Goal: Task Accomplishment & Management: Use online tool/utility

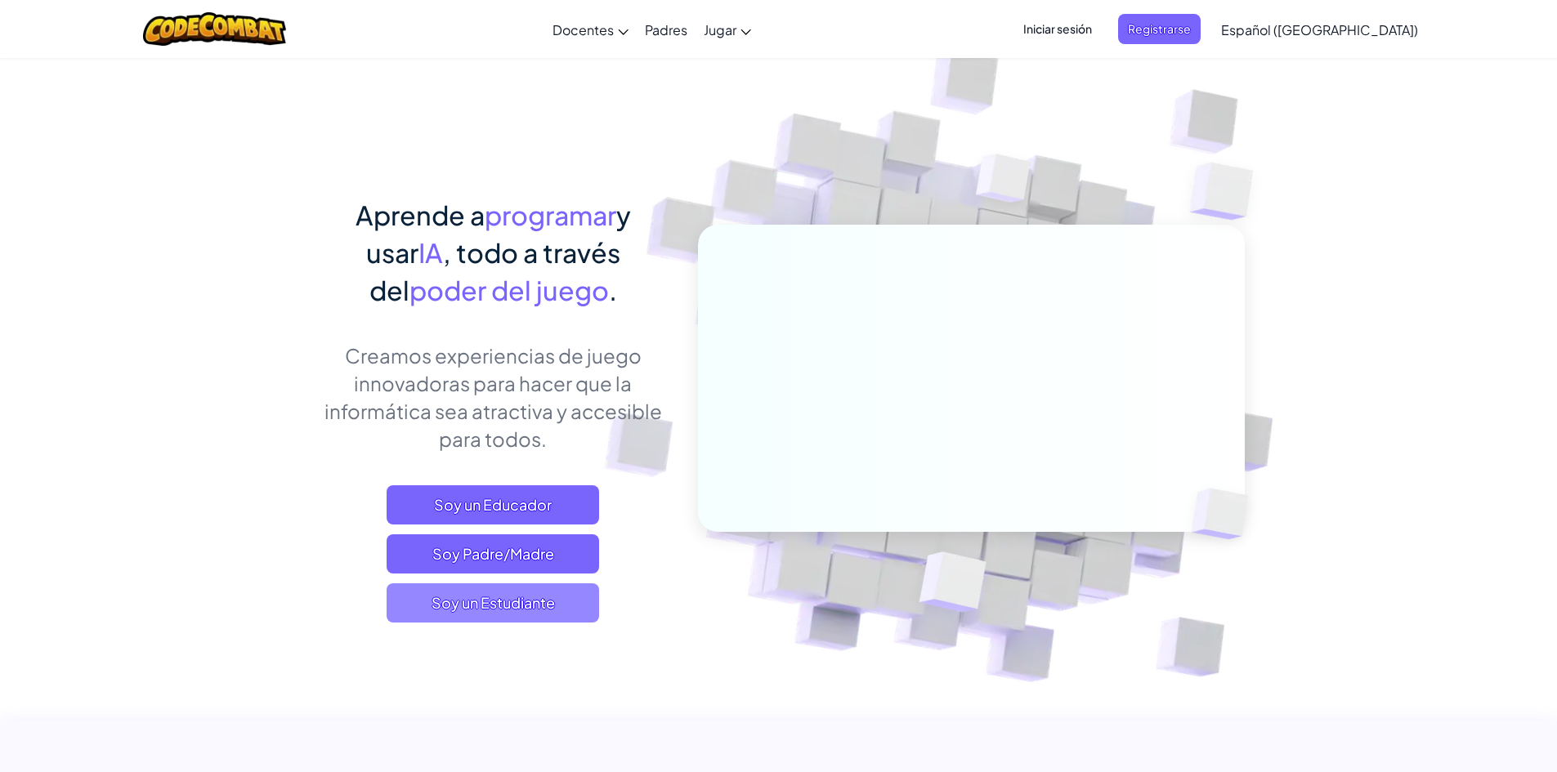
click at [565, 605] on span "Soy un Estudiante" at bounding box center [493, 602] width 212 height 39
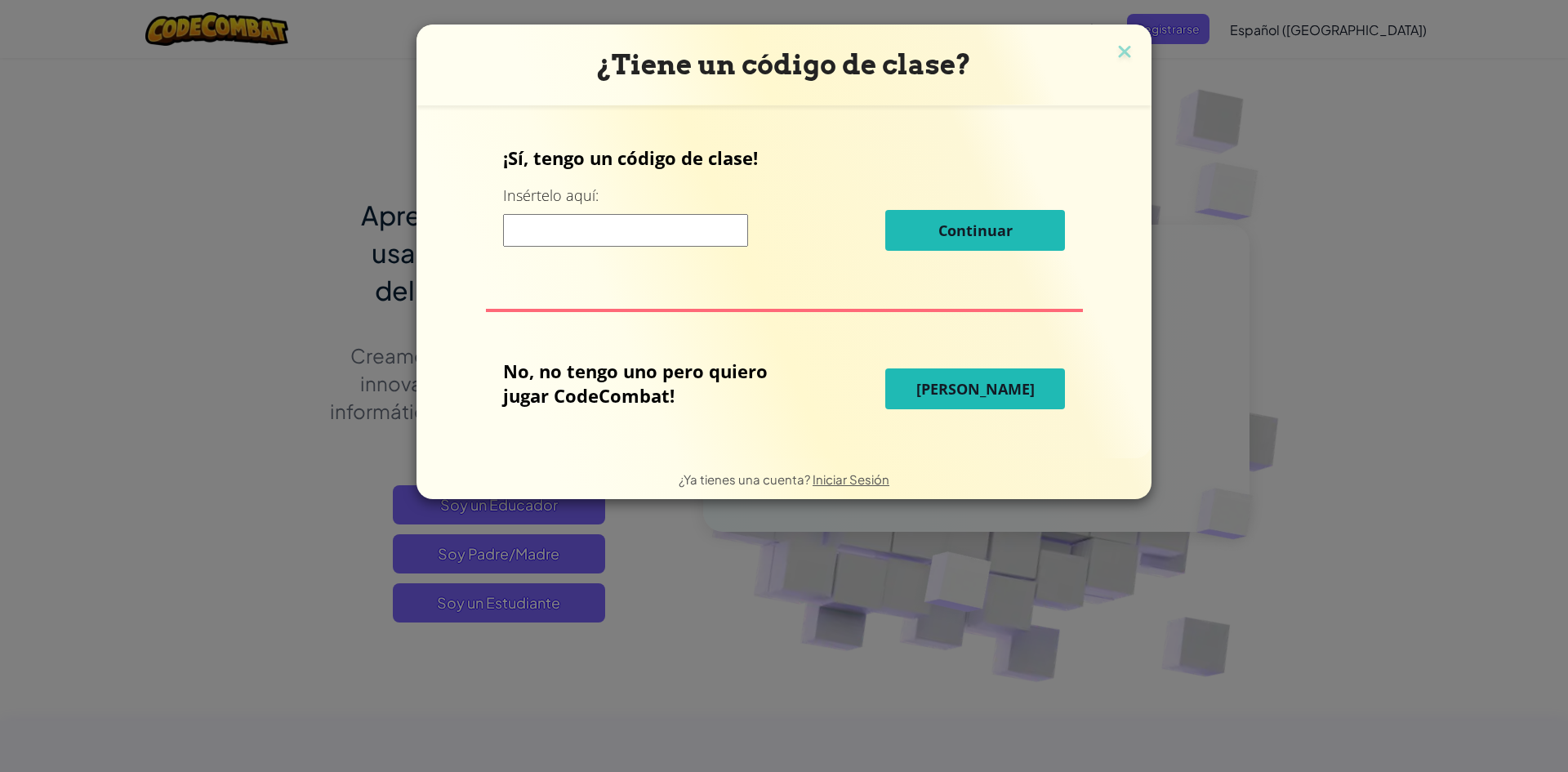
click at [1010, 395] on span "[PERSON_NAME]" at bounding box center [975, 389] width 118 height 20
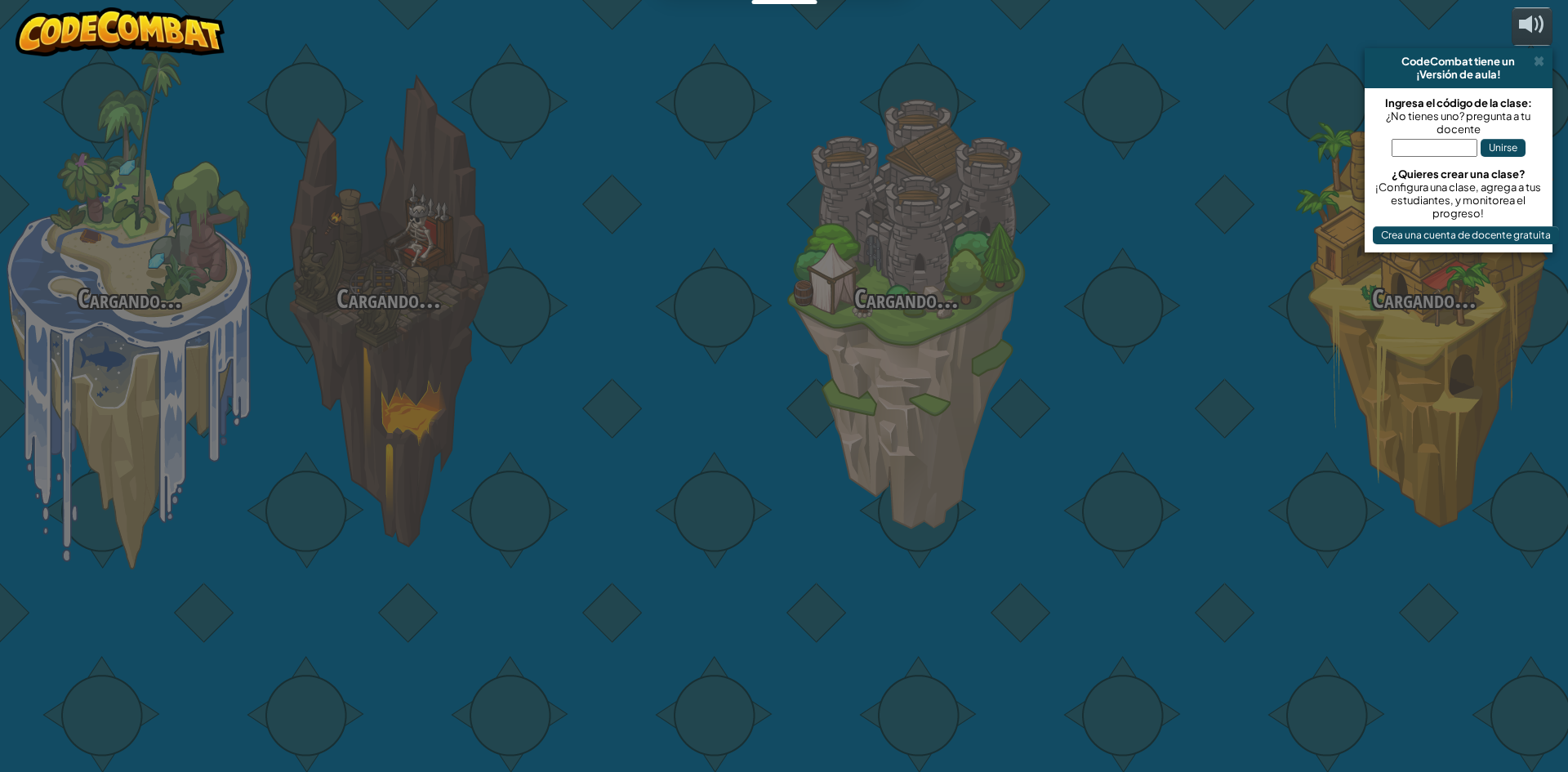
select select "es-419"
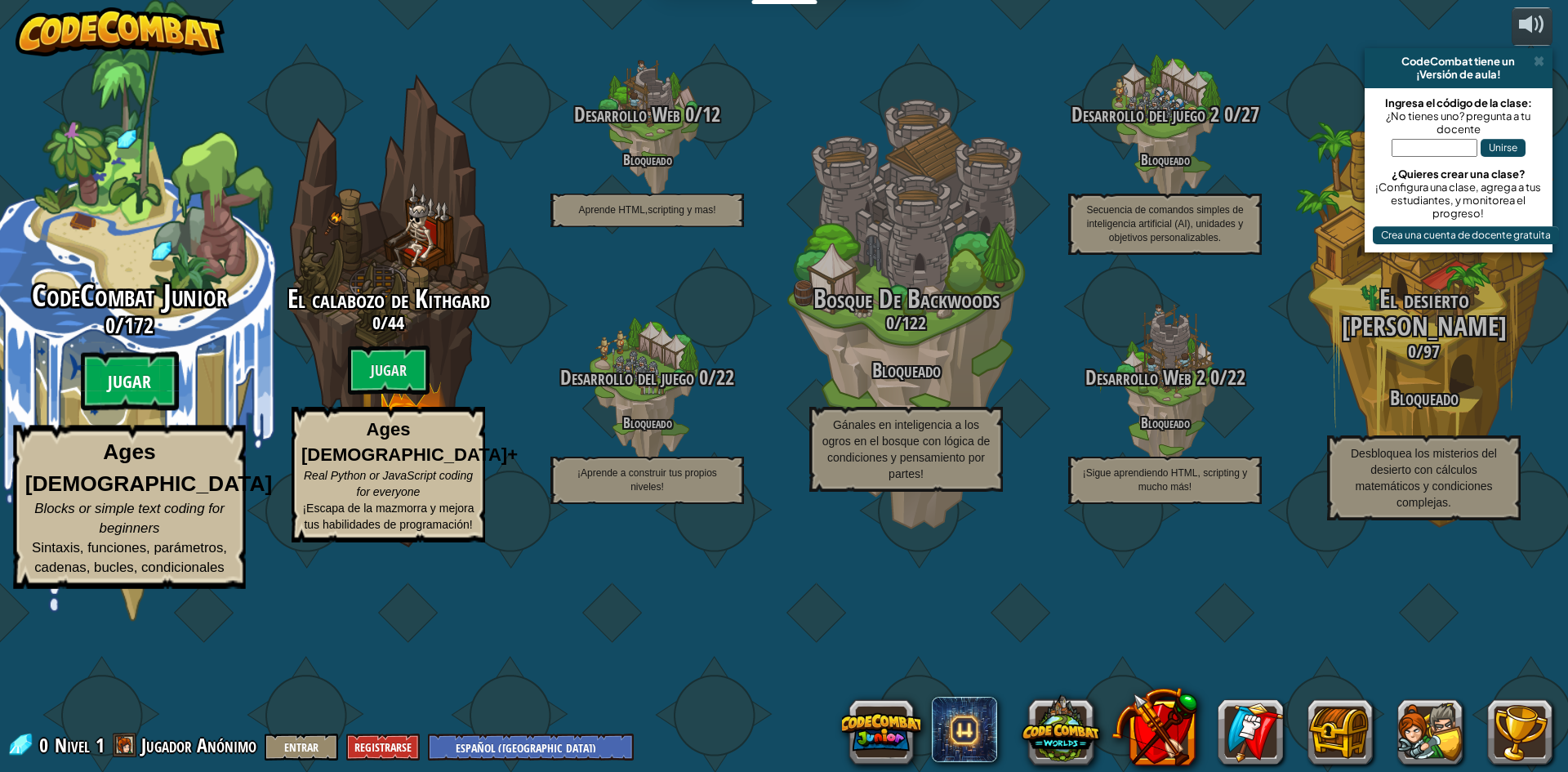
click at [145, 411] on btn "Jugar" at bounding box center [130, 381] width 98 height 59
select select "es-419"
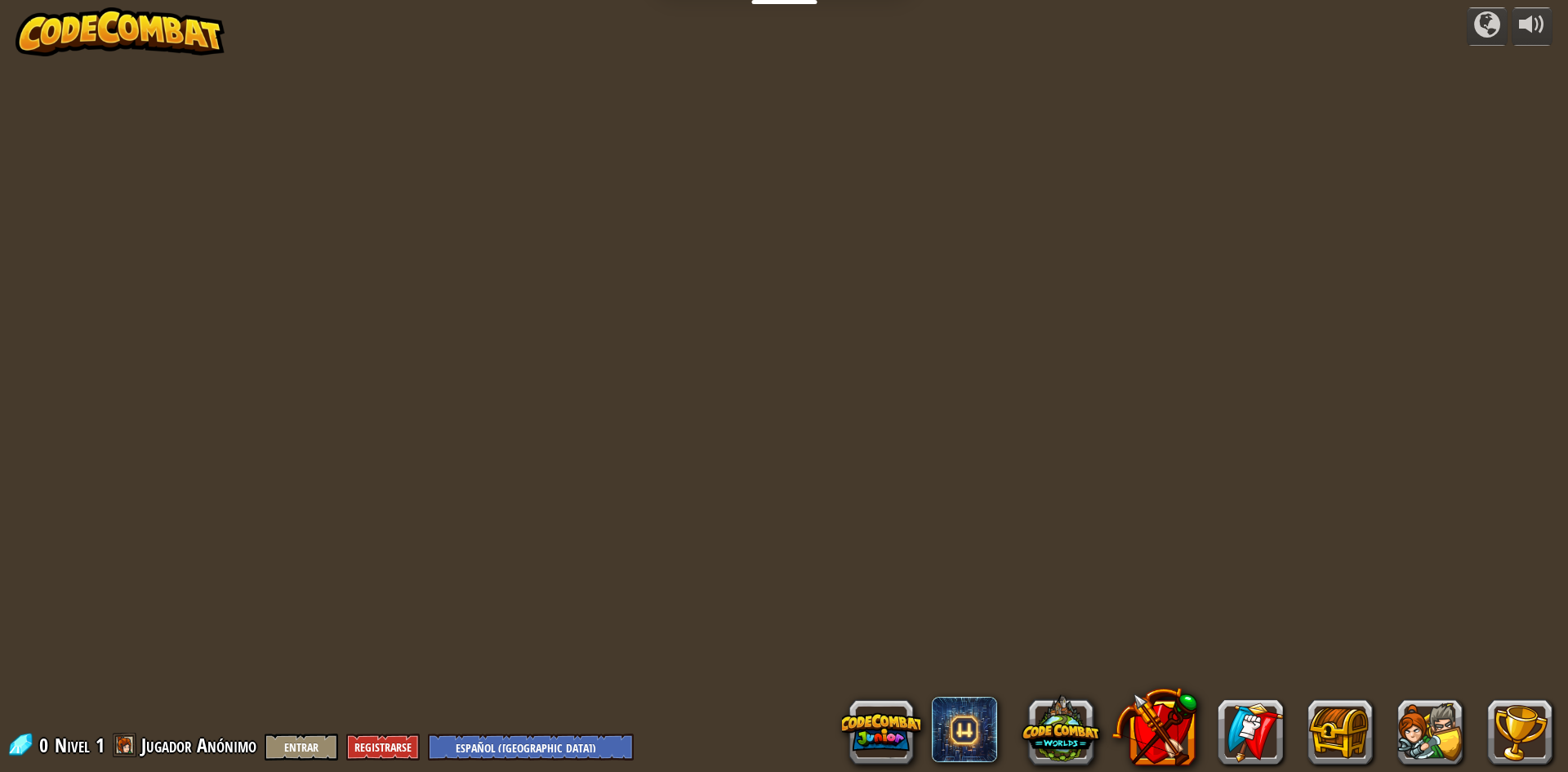
select select "es-419"
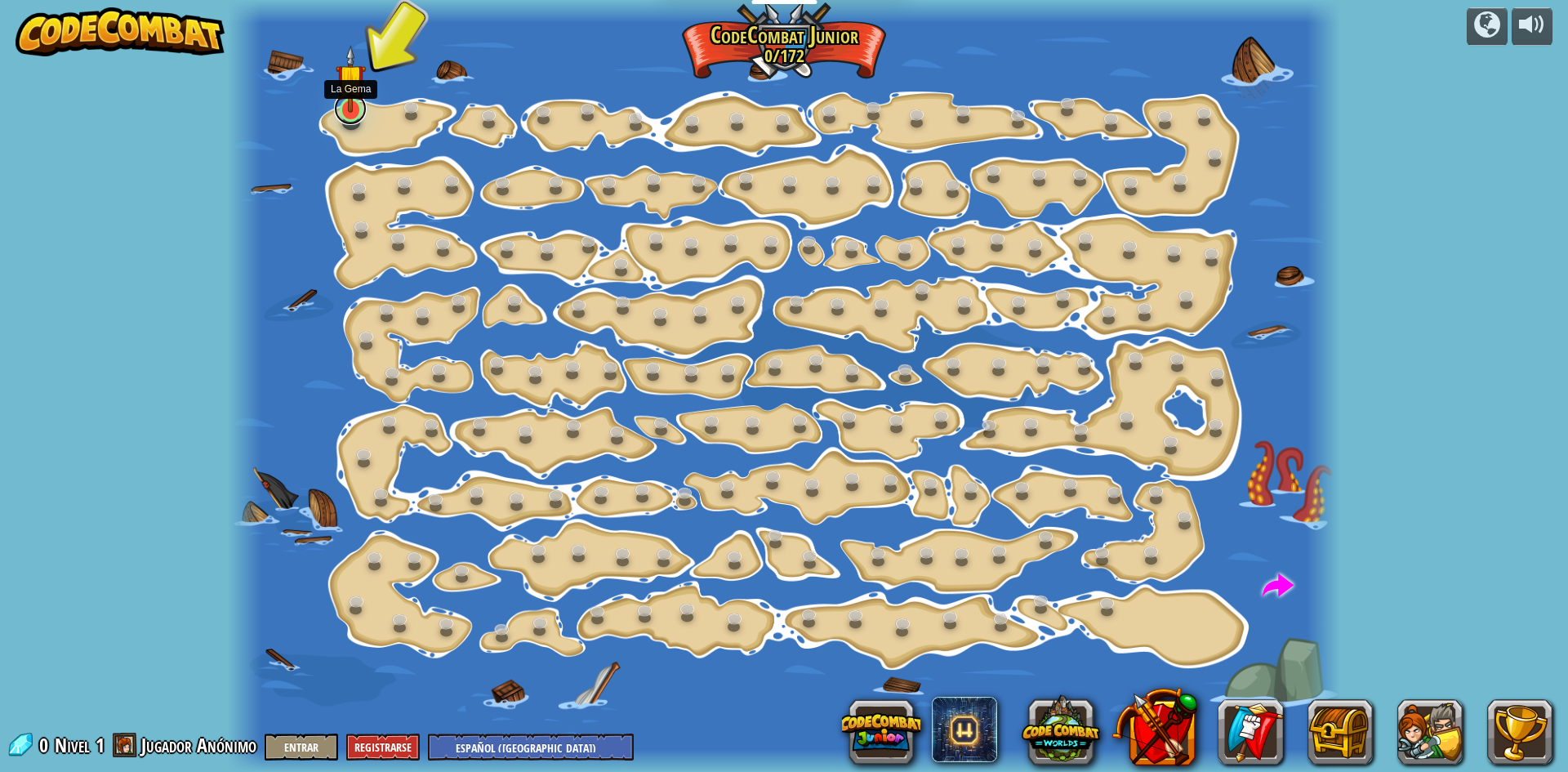
click at [350, 122] on link at bounding box center [350, 108] width 33 height 33
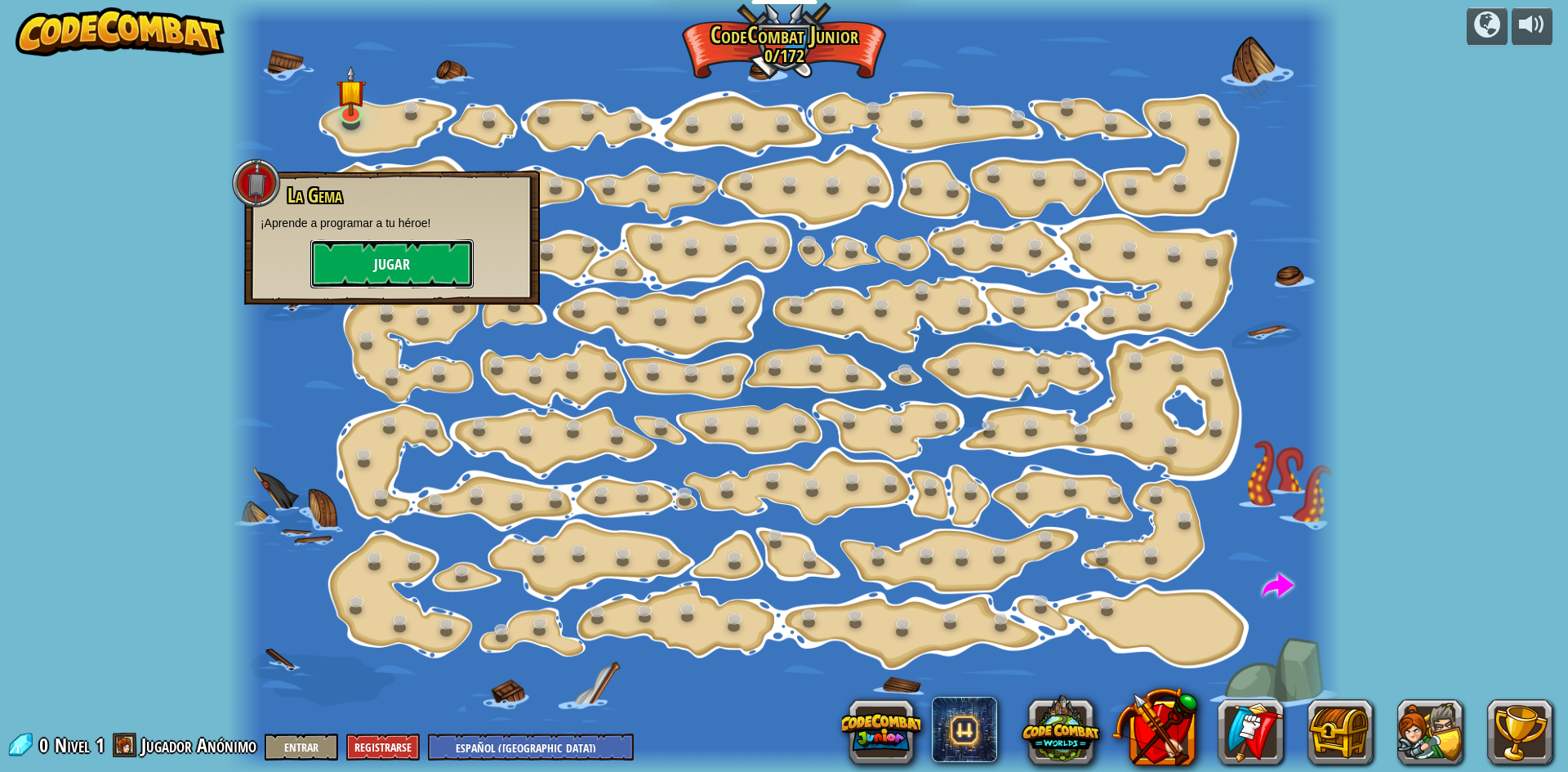
click at [364, 245] on button "Jugar" at bounding box center [392, 263] width 163 height 49
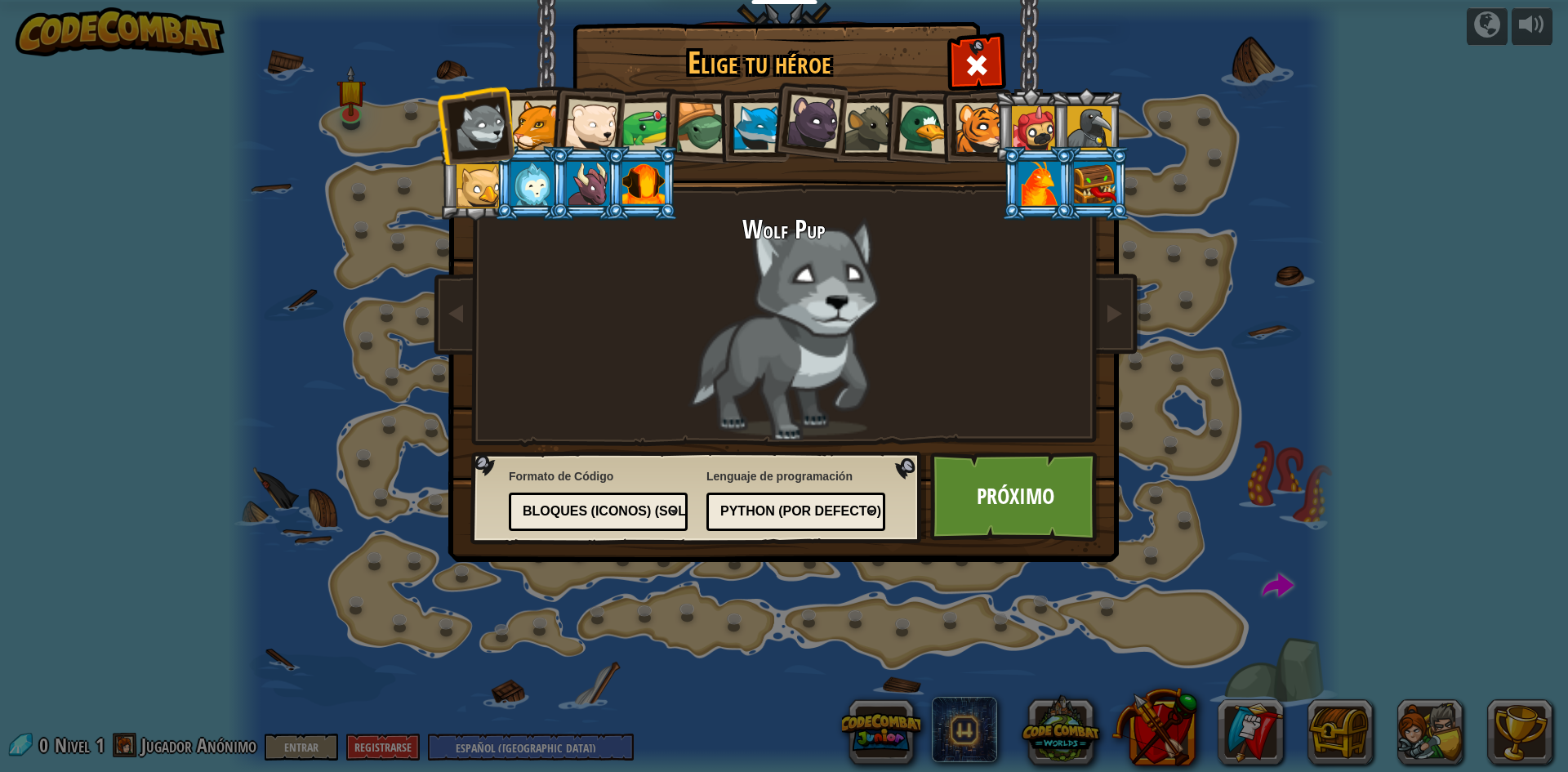
click at [561, 509] on div "Bloques (iconos) (Solo Junior)" at bounding box center [593, 512] width 141 height 19
click at [1016, 498] on link "Próximo" at bounding box center [1015, 497] width 171 height 90
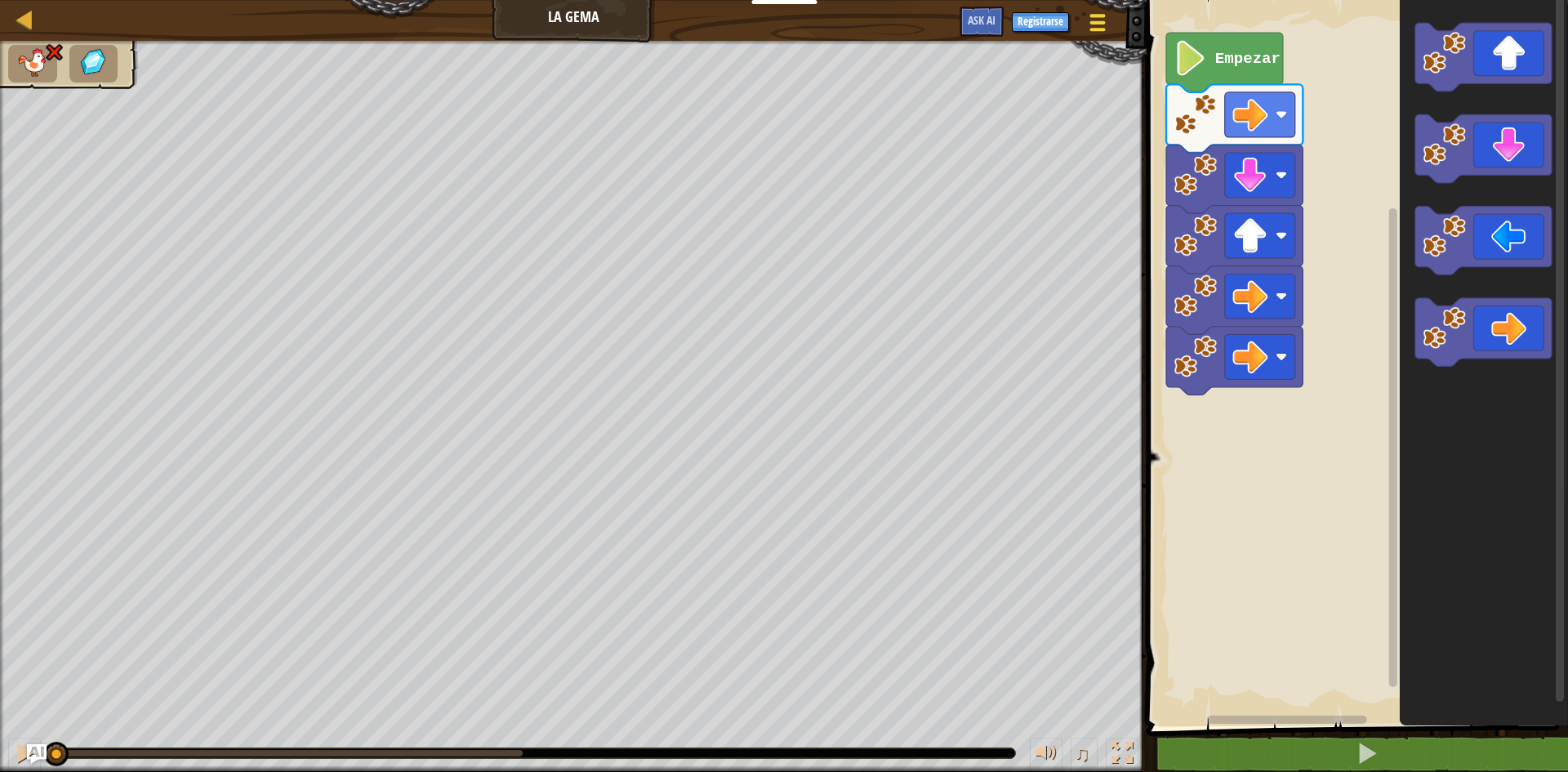
click at [1101, 25] on div at bounding box center [1097, 23] width 22 height 24
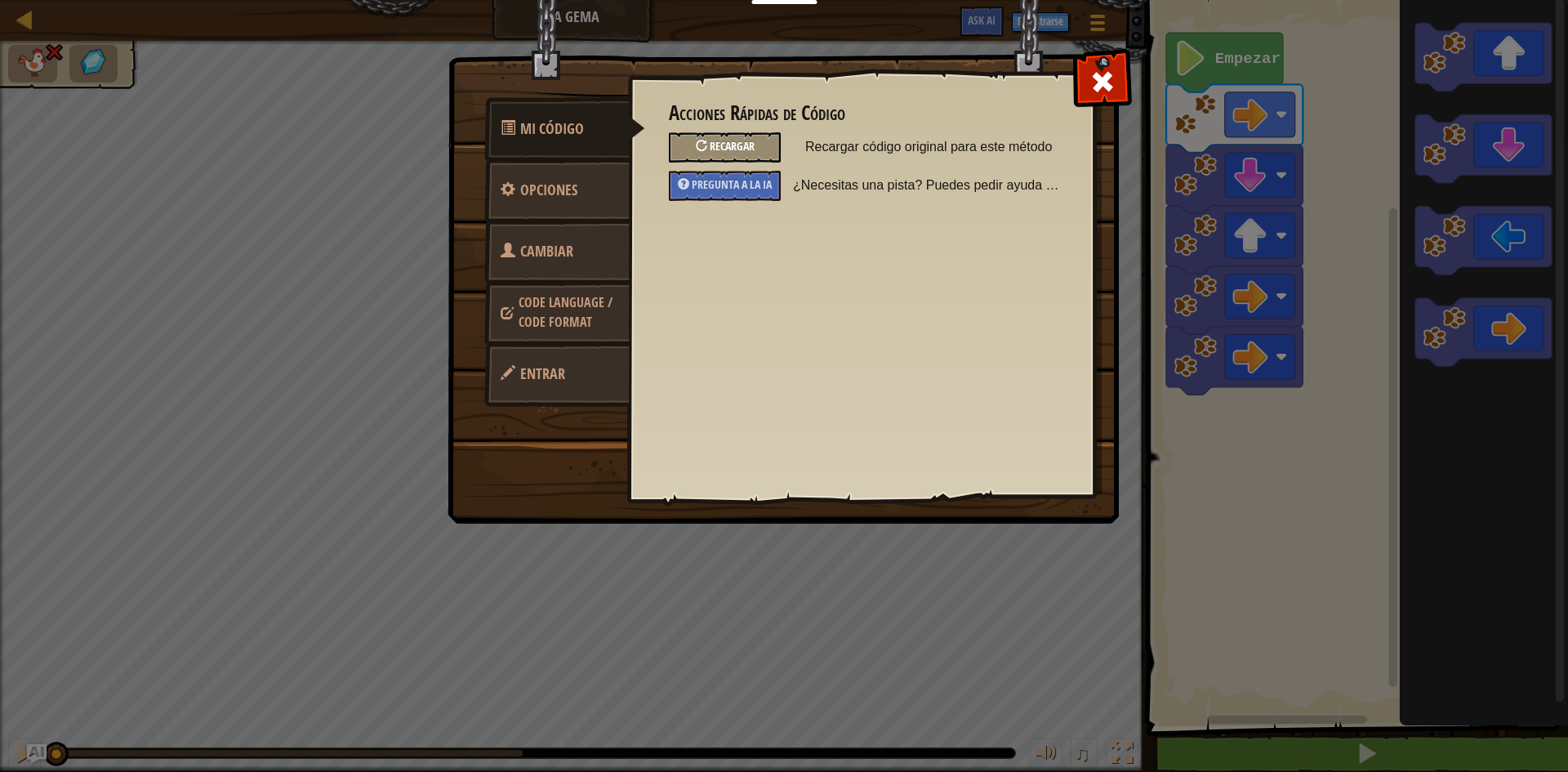
click at [726, 144] on span "Recargar" at bounding box center [732, 146] width 45 height 16
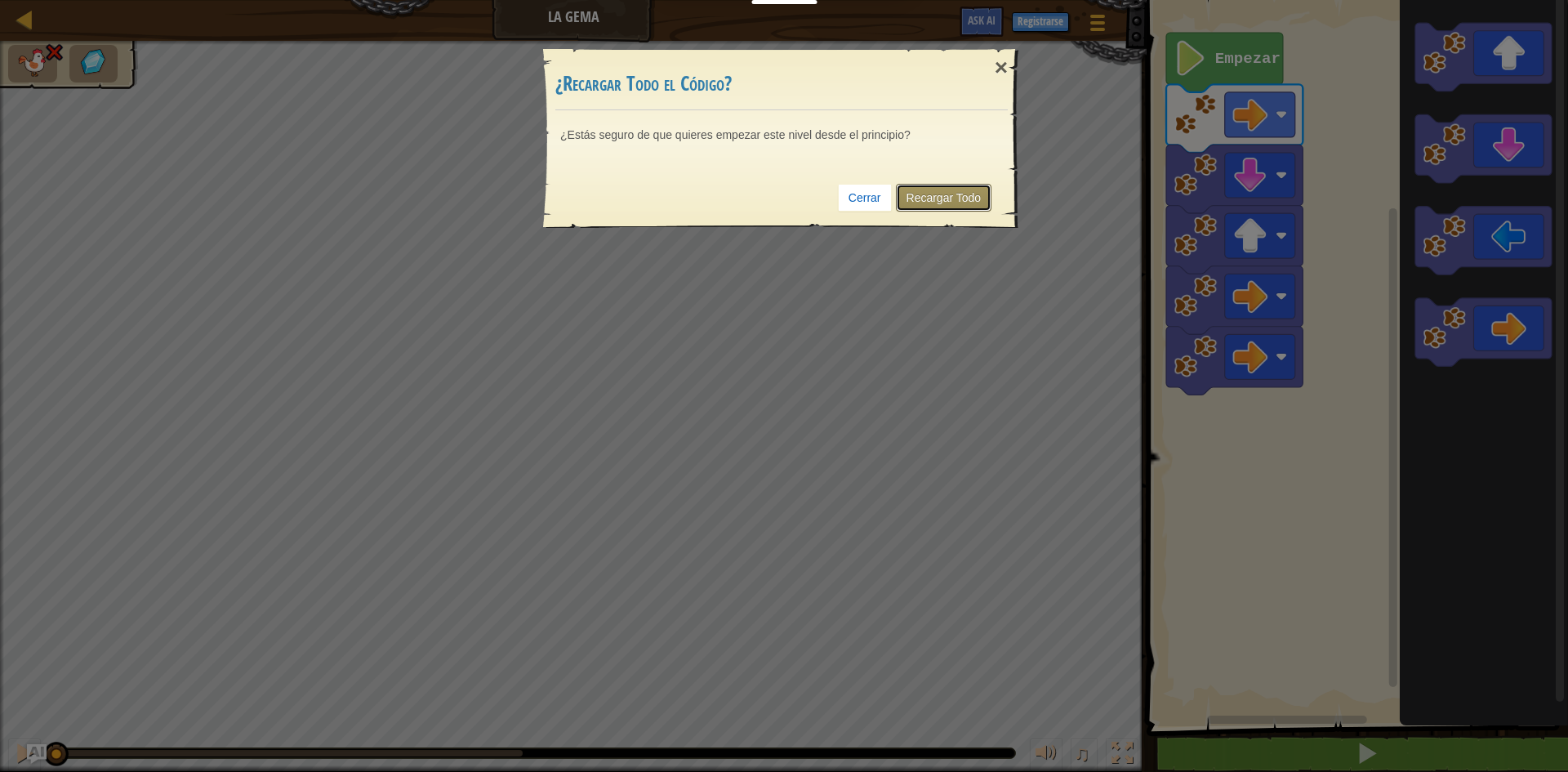
click at [935, 199] on link "Recargar Todo" at bounding box center [943, 198] width 96 height 28
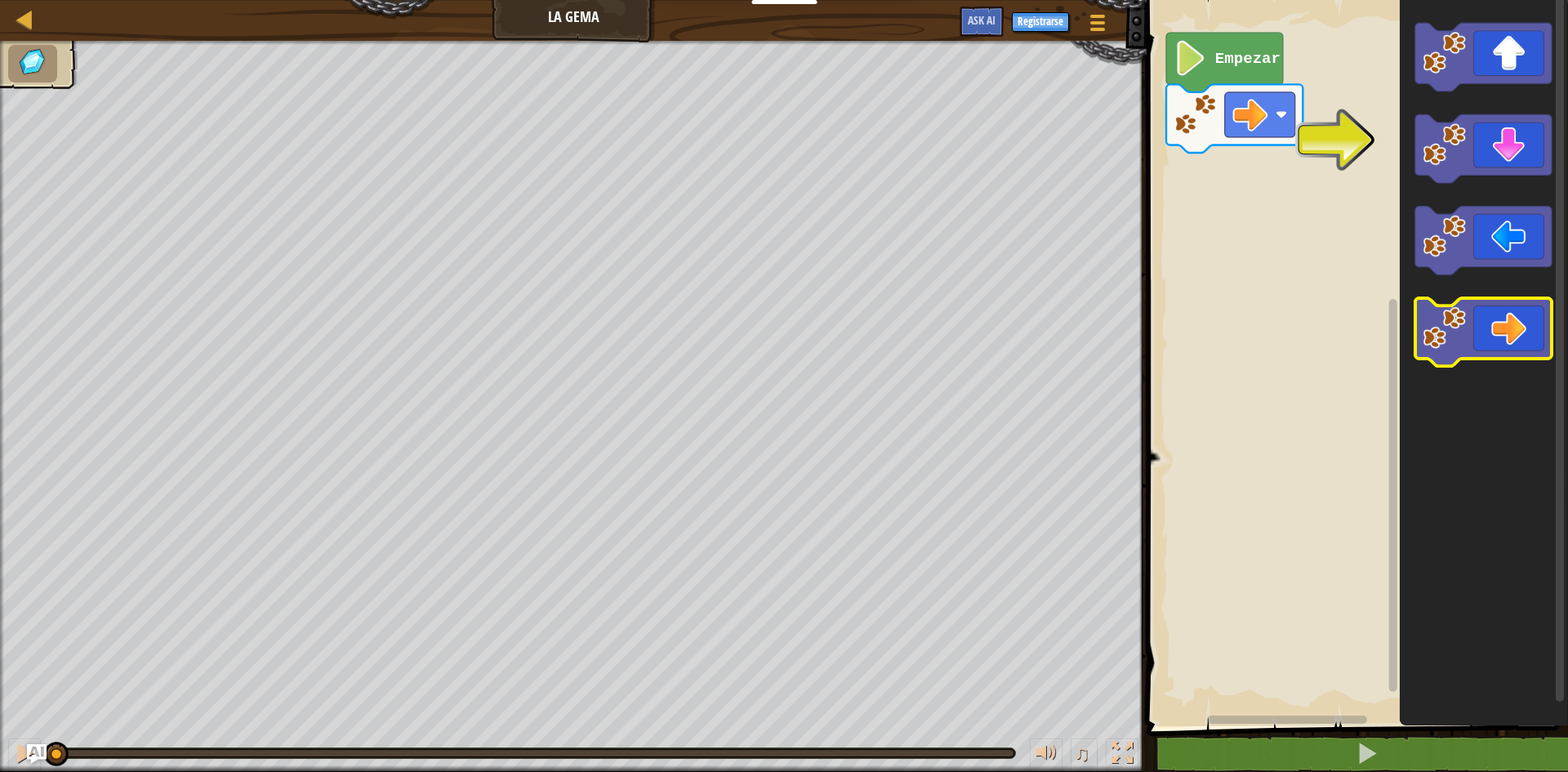
click at [1511, 319] on icon "Espacio de trabajo de Blockly" at bounding box center [1483, 332] width 136 height 69
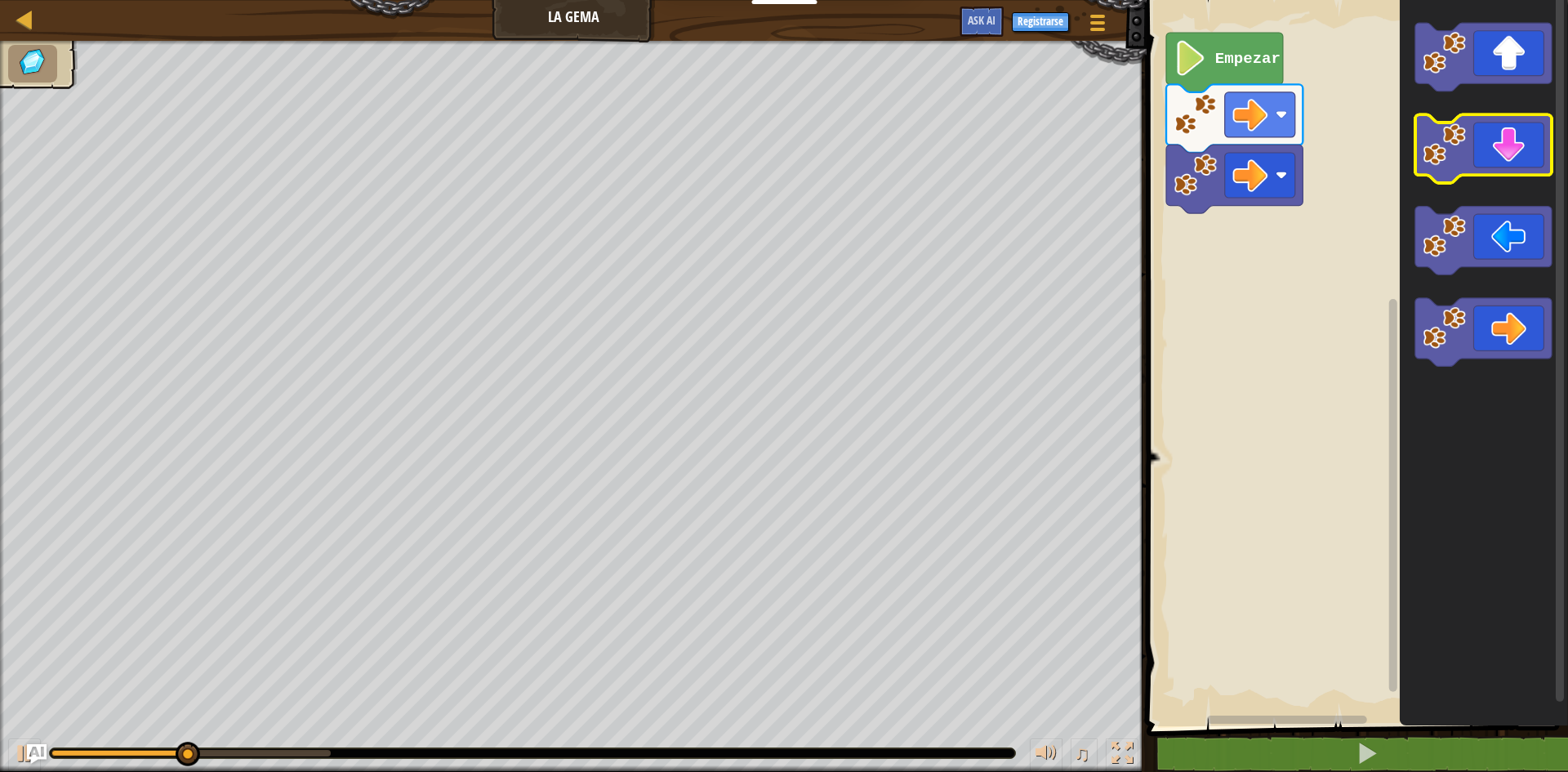
click at [1506, 149] on icon "Espacio de trabajo de Blockly" at bounding box center [1483, 149] width 136 height 69
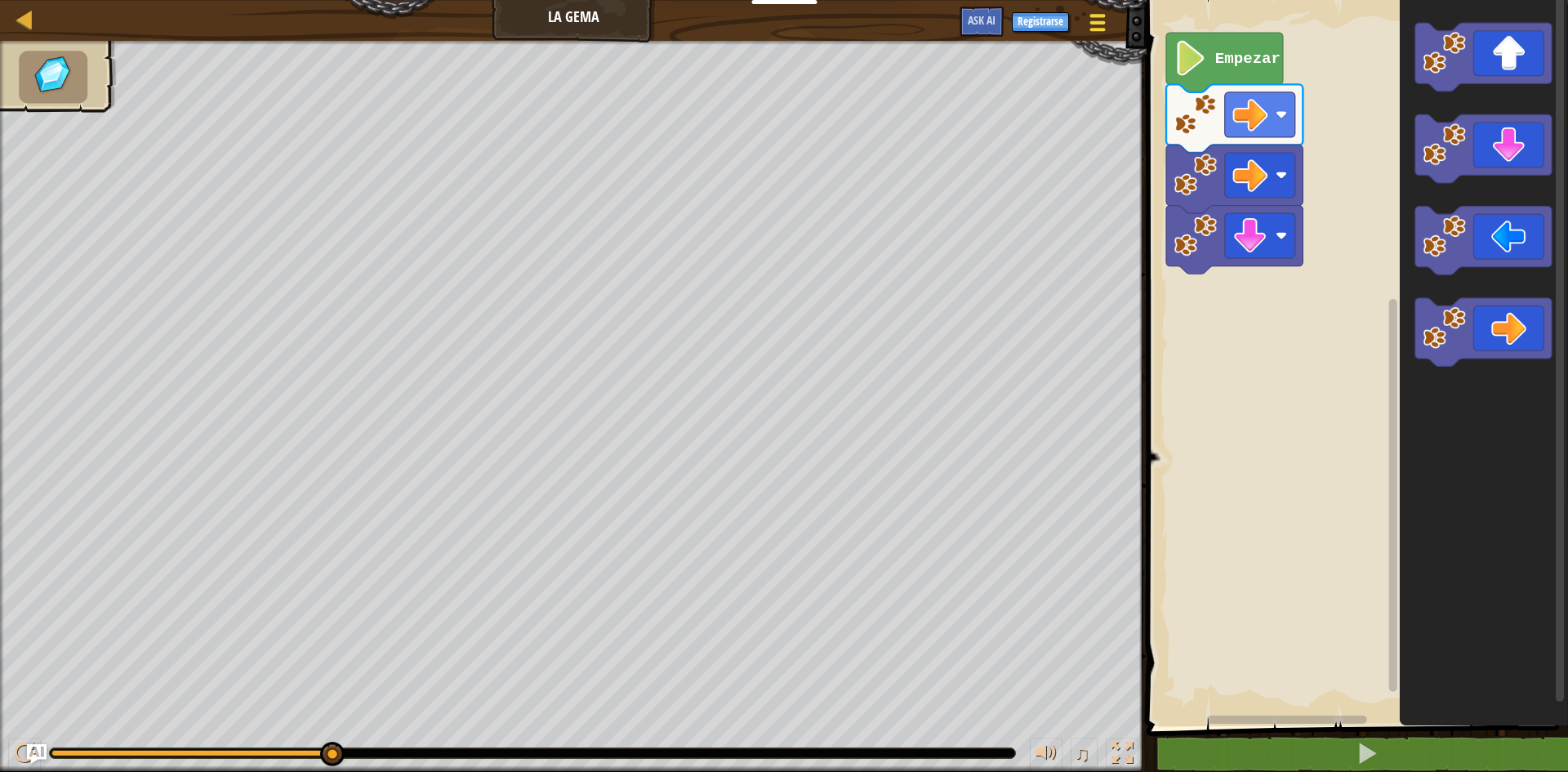
click at [1092, 25] on div at bounding box center [1097, 23] width 22 height 24
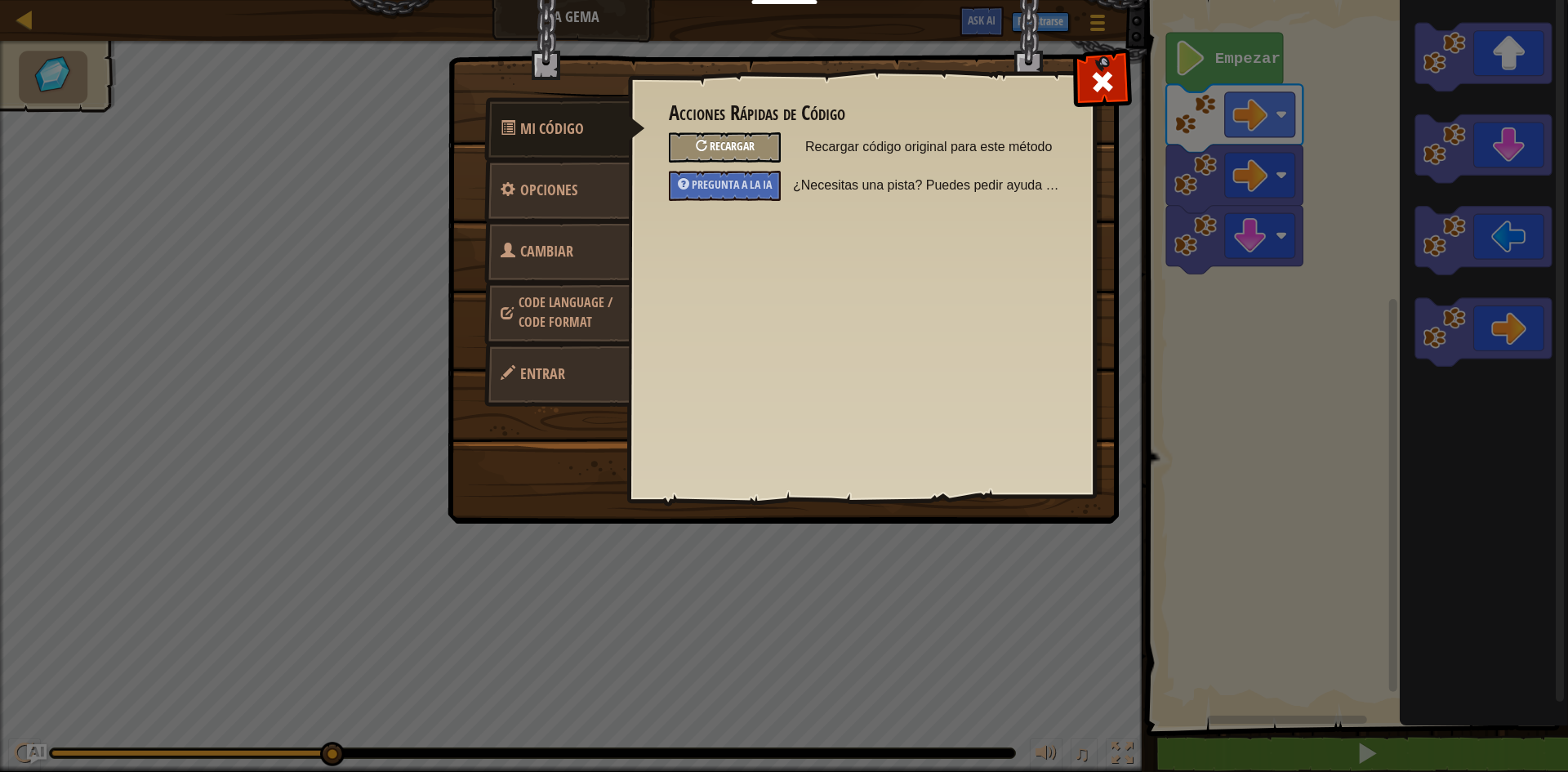
click at [727, 143] on span "Recargar" at bounding box center [732, 146] width 45 height 16
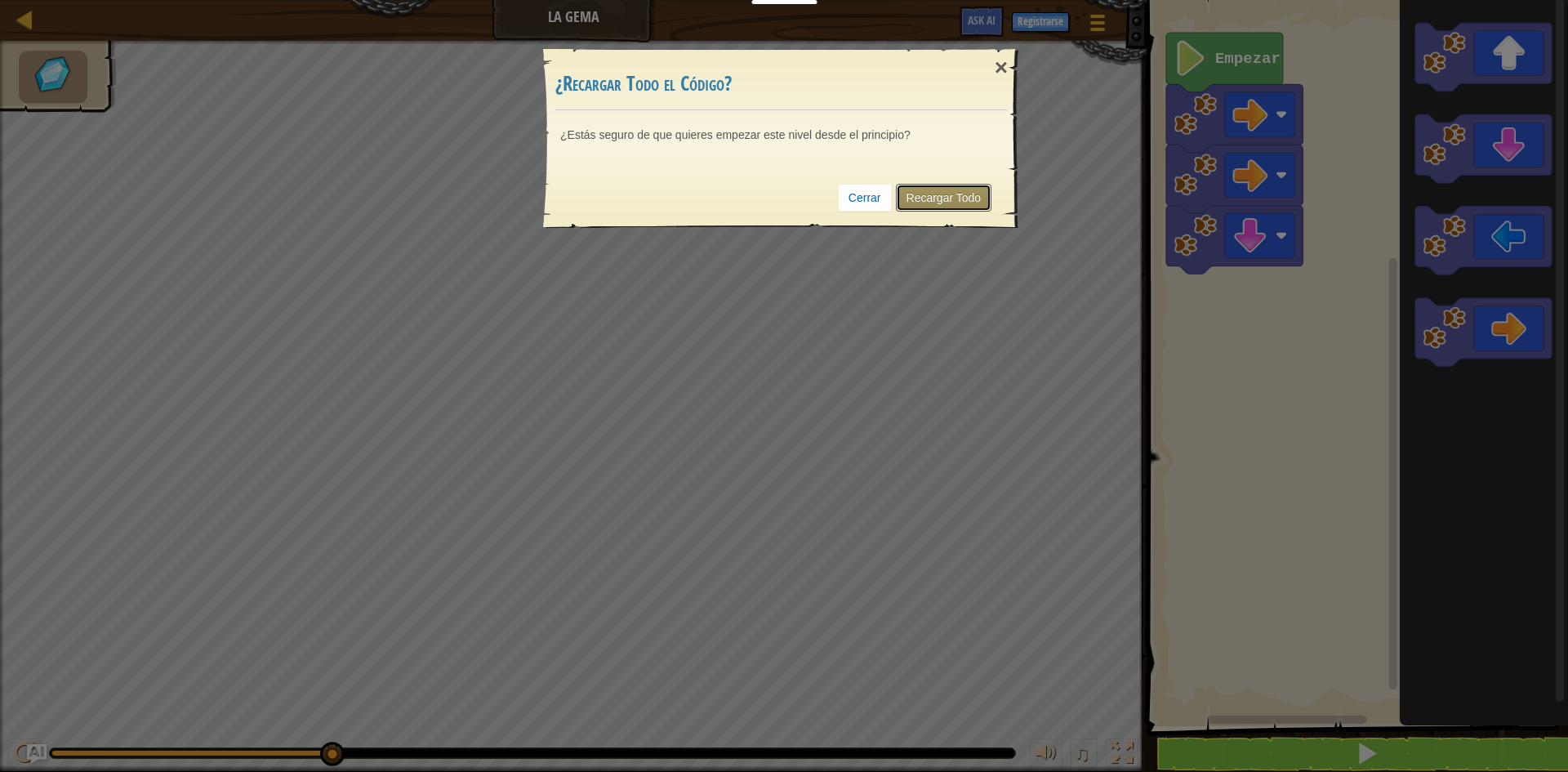
click at [931, 194] on link "Recargar Todo" at bounding box center [943, 198] width 96 height 28
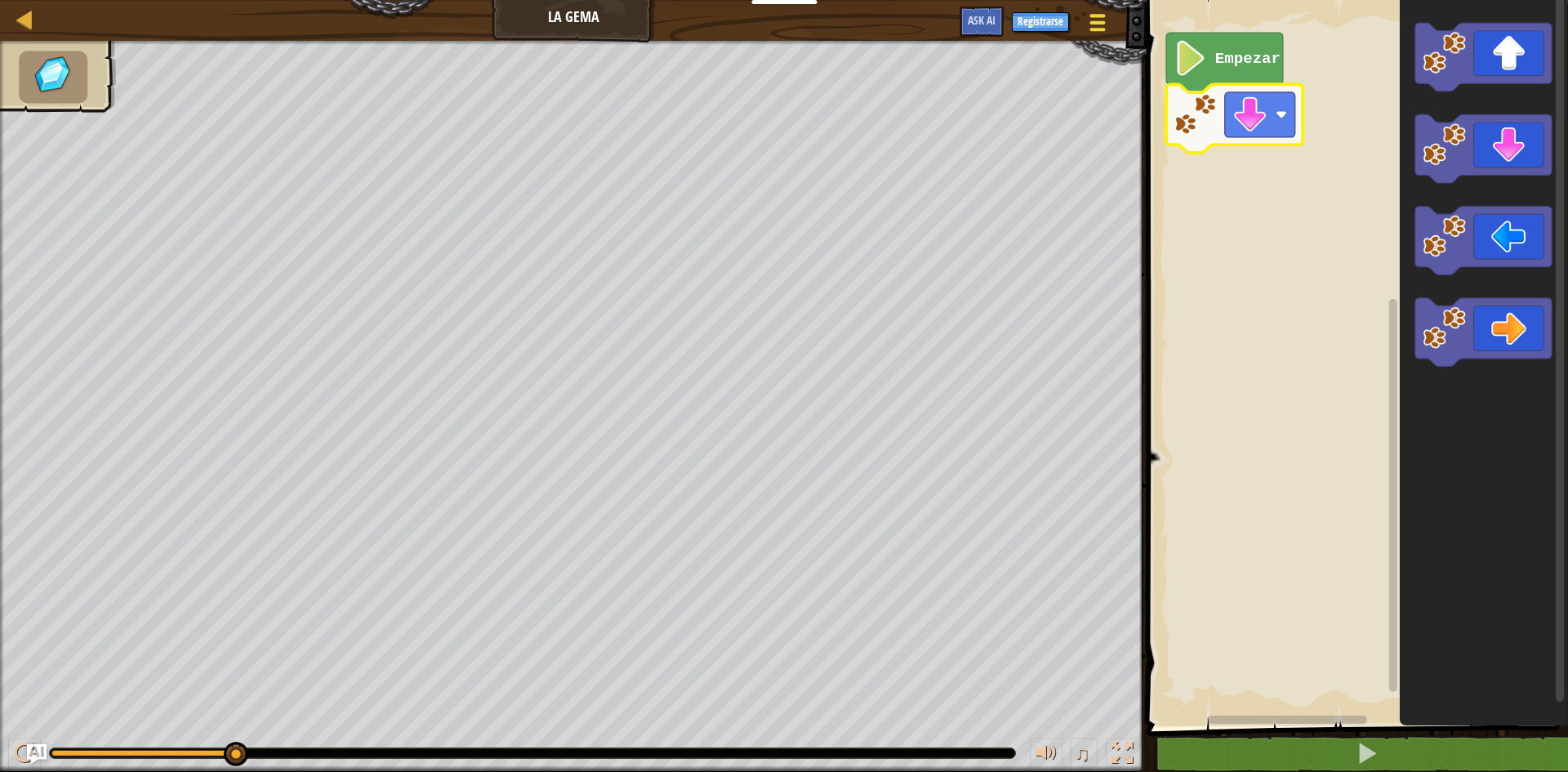
click at [1088, 21] on div at bounding box center [1097, 23] width 22 height 24
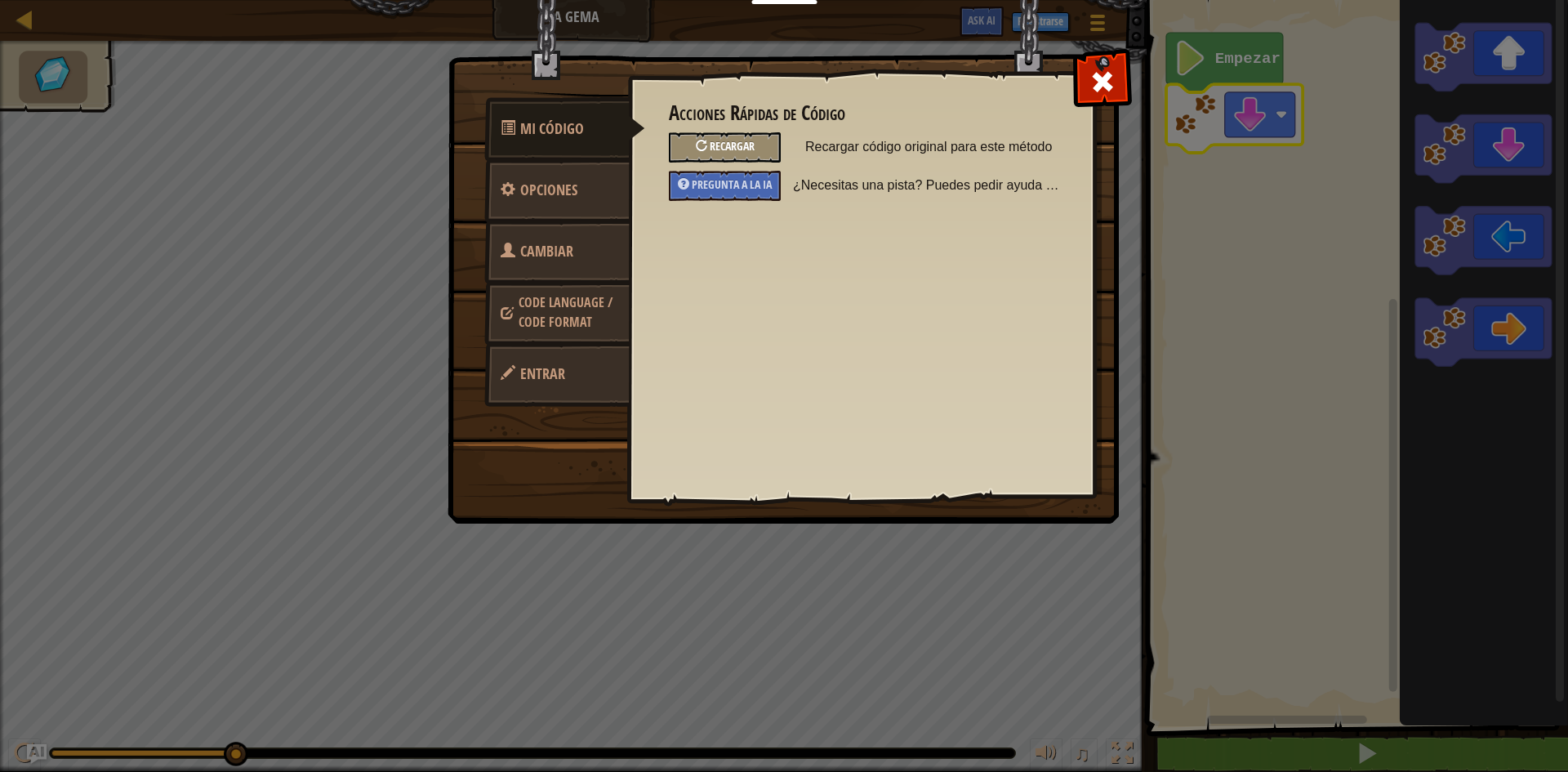
click at [736, 139] on div "Recargar" at bounding box center [725, 147] width 112 height 30
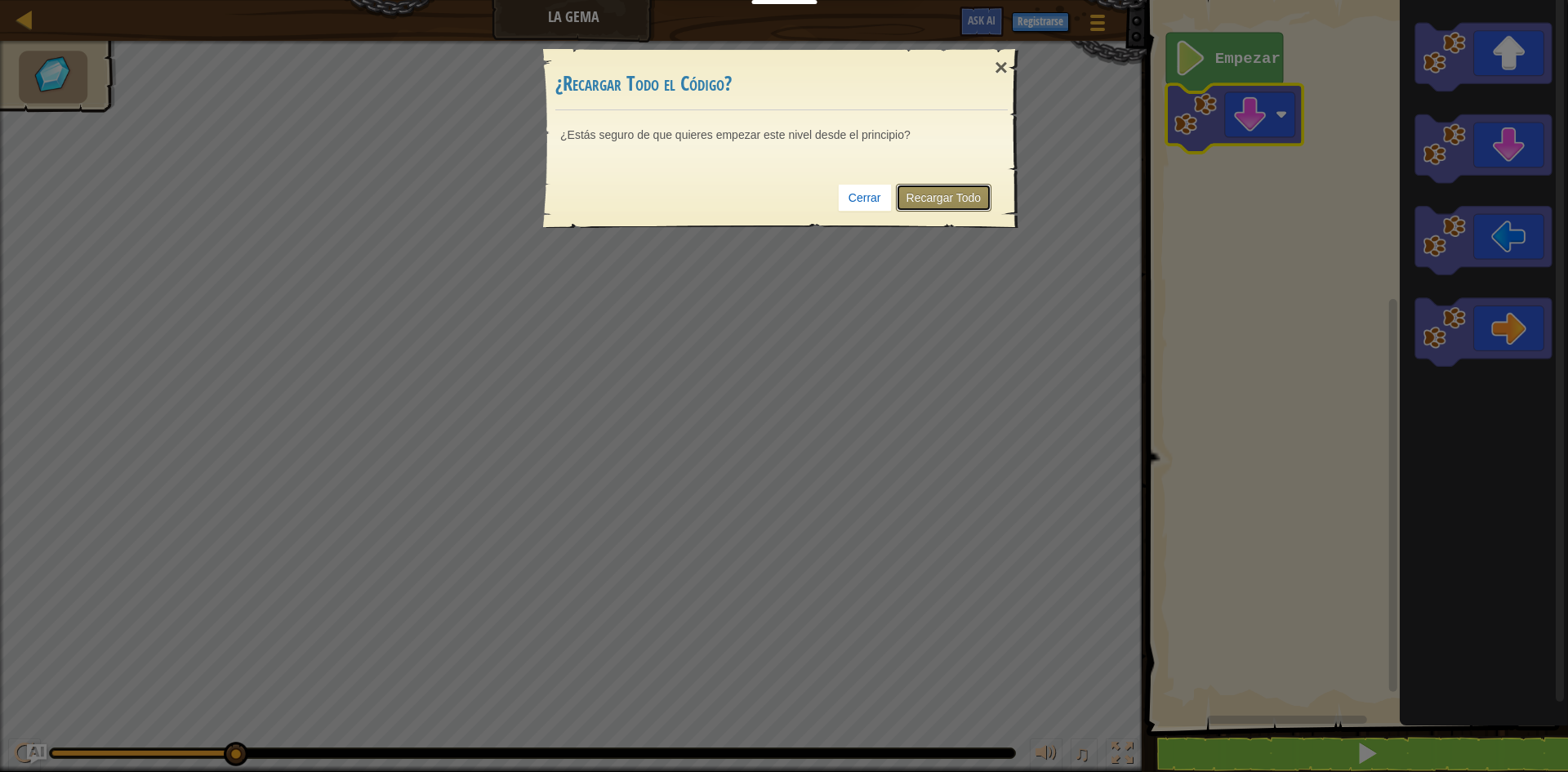
click at [949, 195] on link "Recargar Todo" at bounding box center [943, 198] width 96 height 28
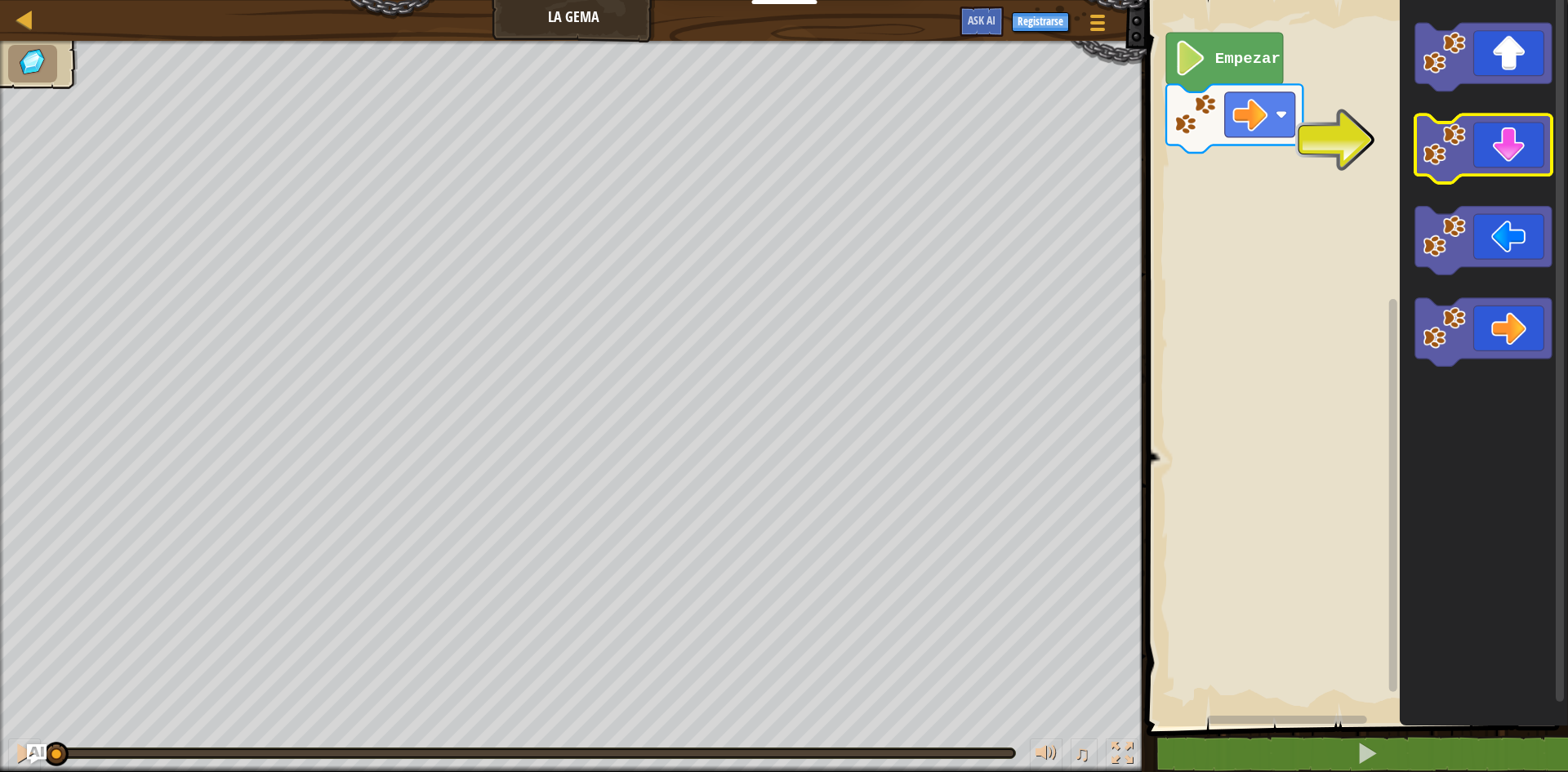
click at [1514, 145] on icon "Espacio de trabajo de Blockly" at bounding box center [1483, 149] width 136 height 69
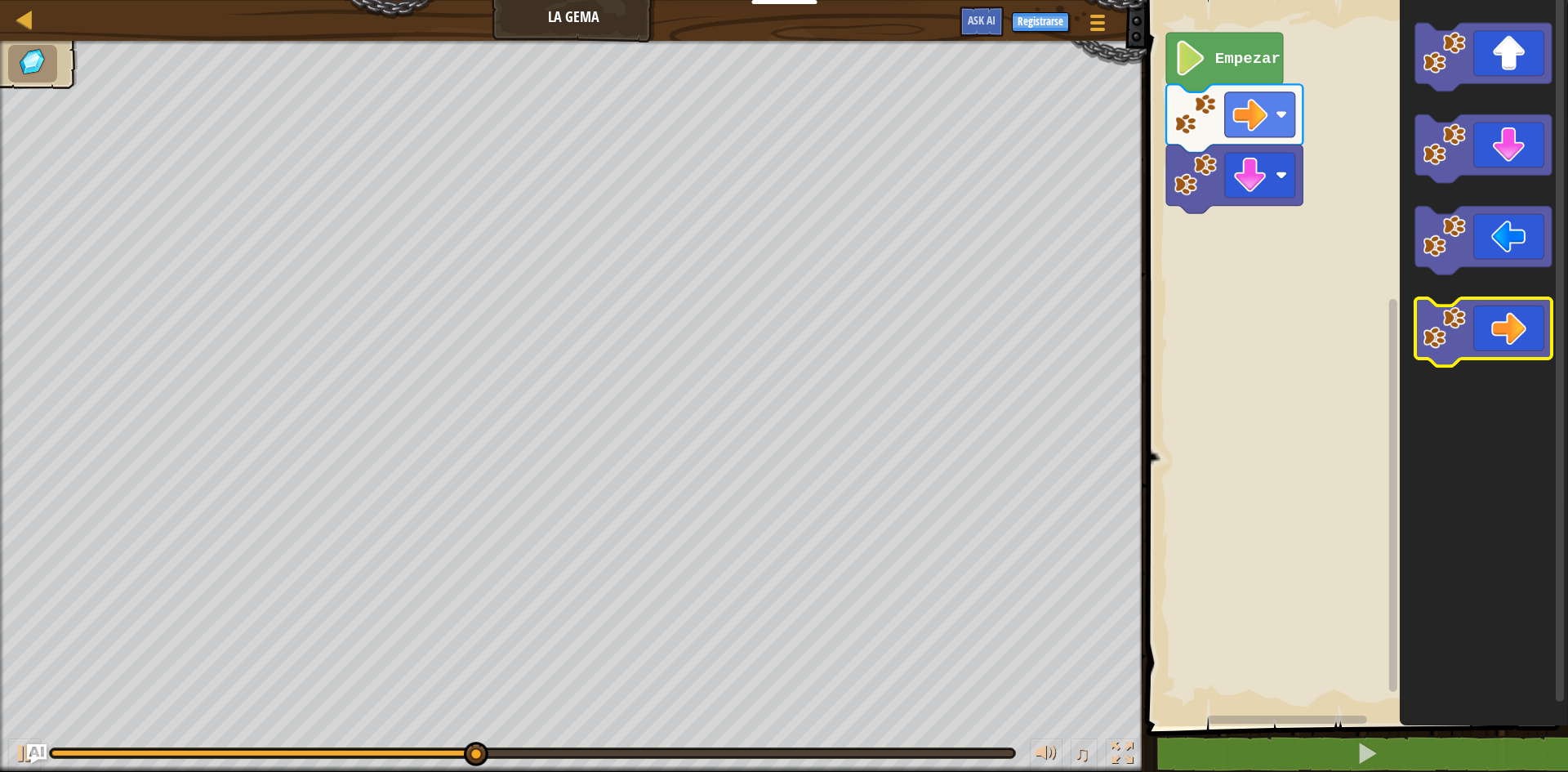
click at [1503, 328] on icon "Espacio de trabajo de Blockly" at bounding box center [1483, 332] width 136 height 69
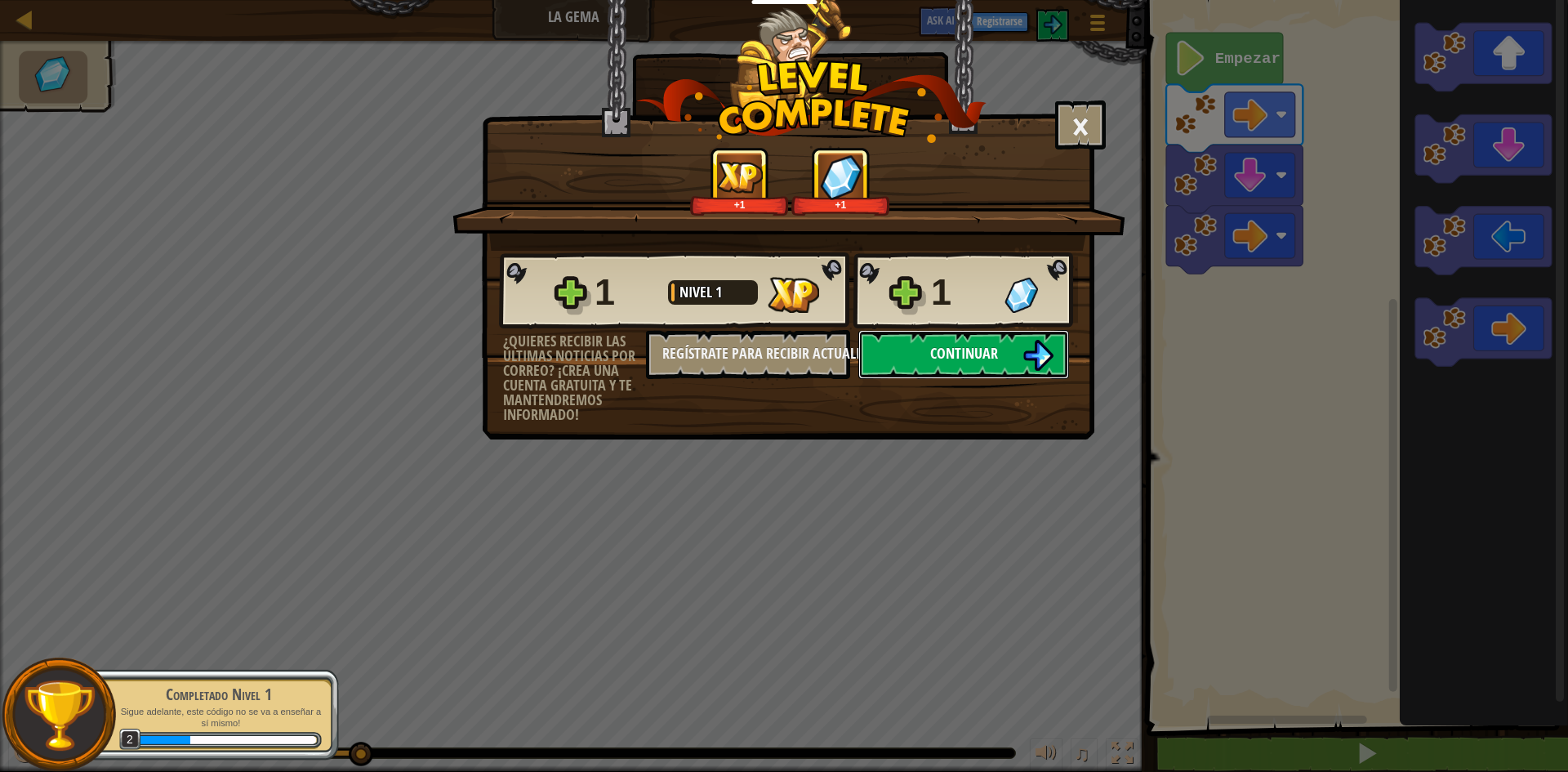
click at [1012, 355] on button "Continuar" at bounding box center [963, 354] width 211 height 49
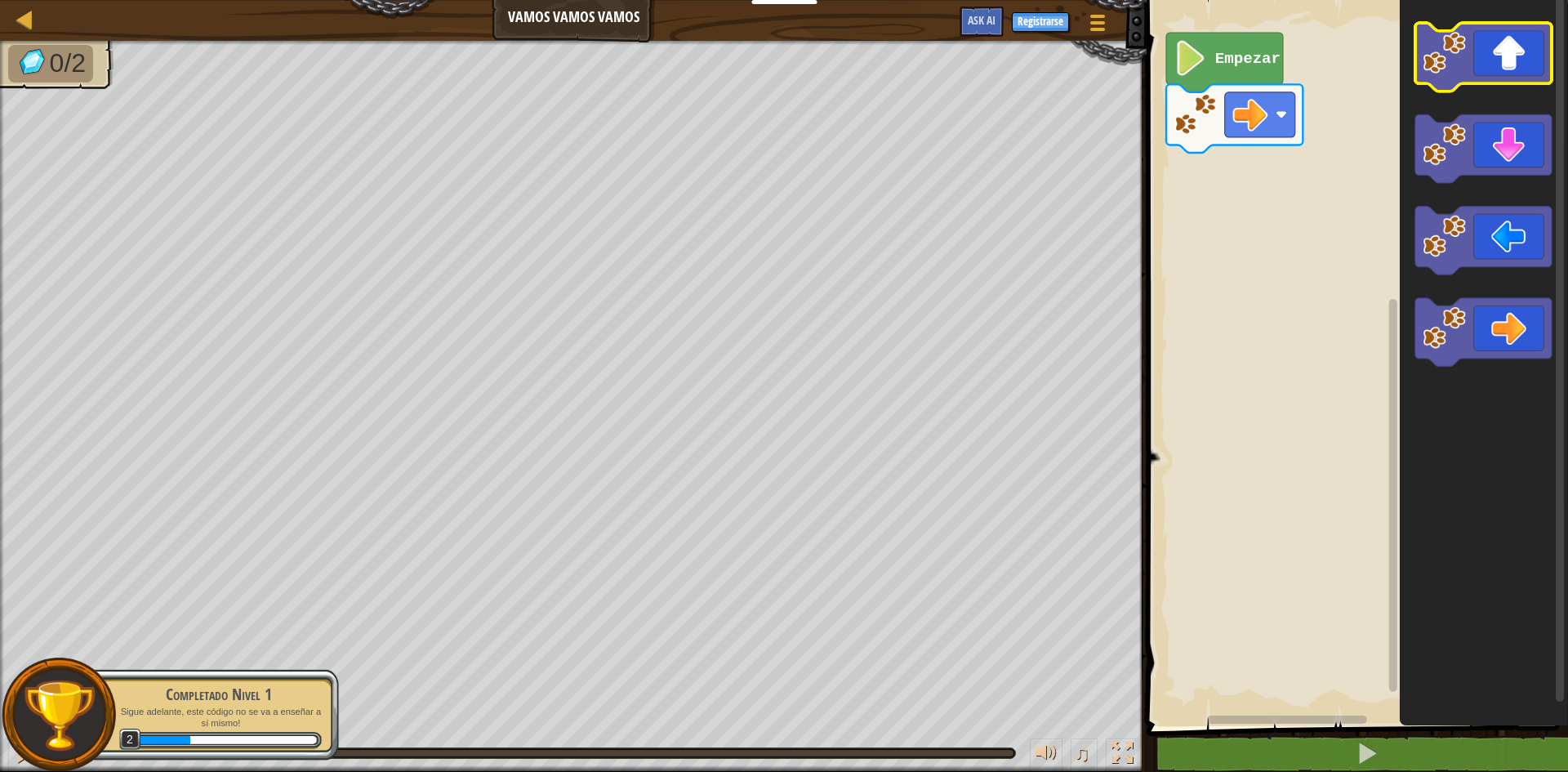
click at [1480, 54] on icon "Espacio de trabajo de Blockly" at bounding box center [1483, 57] width 136 height 69
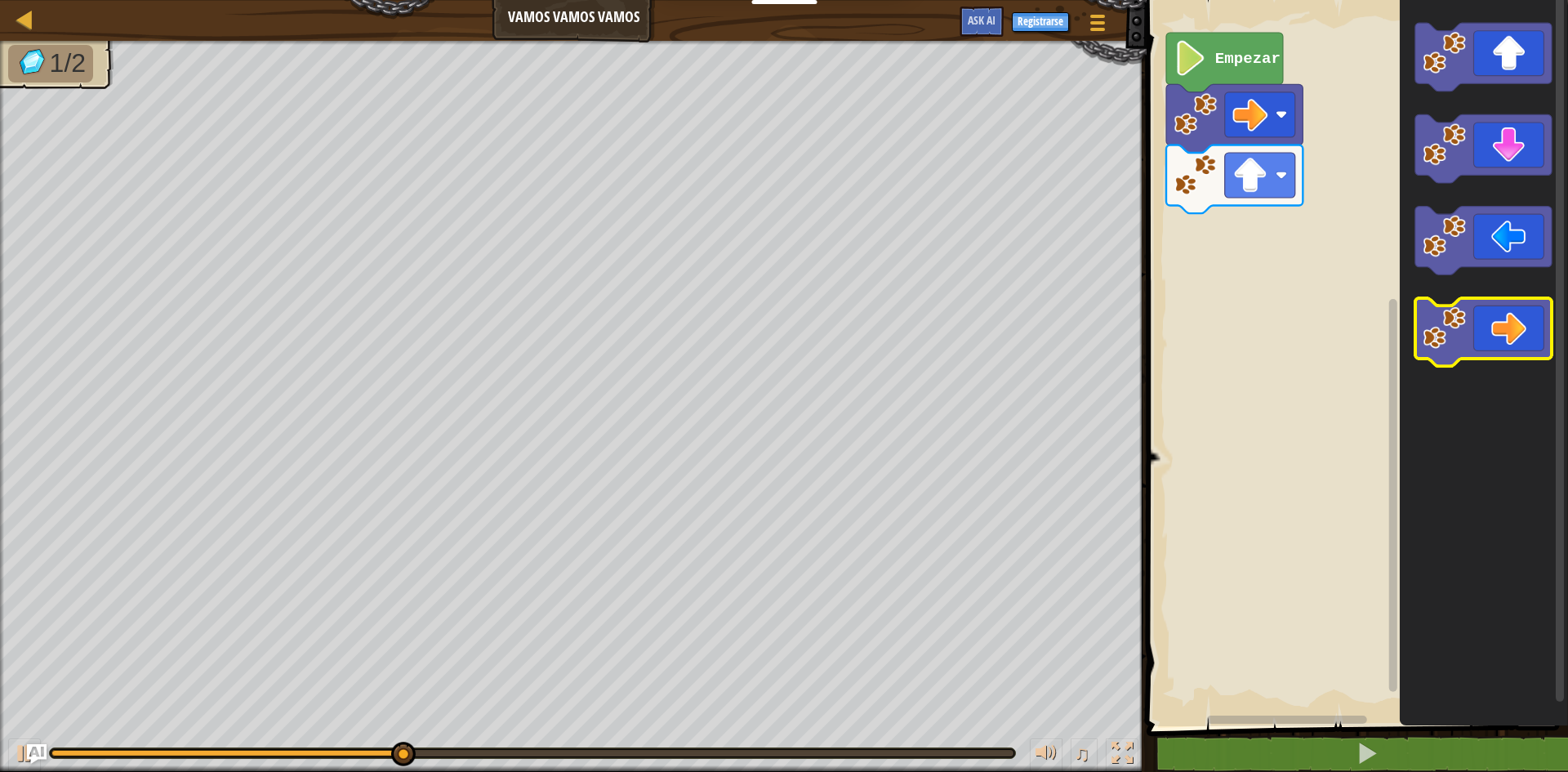
click at [1543, 327] on icon "Espacio de trabajo de Blockly" at bounding box center [1483, 332] width 136 height 69
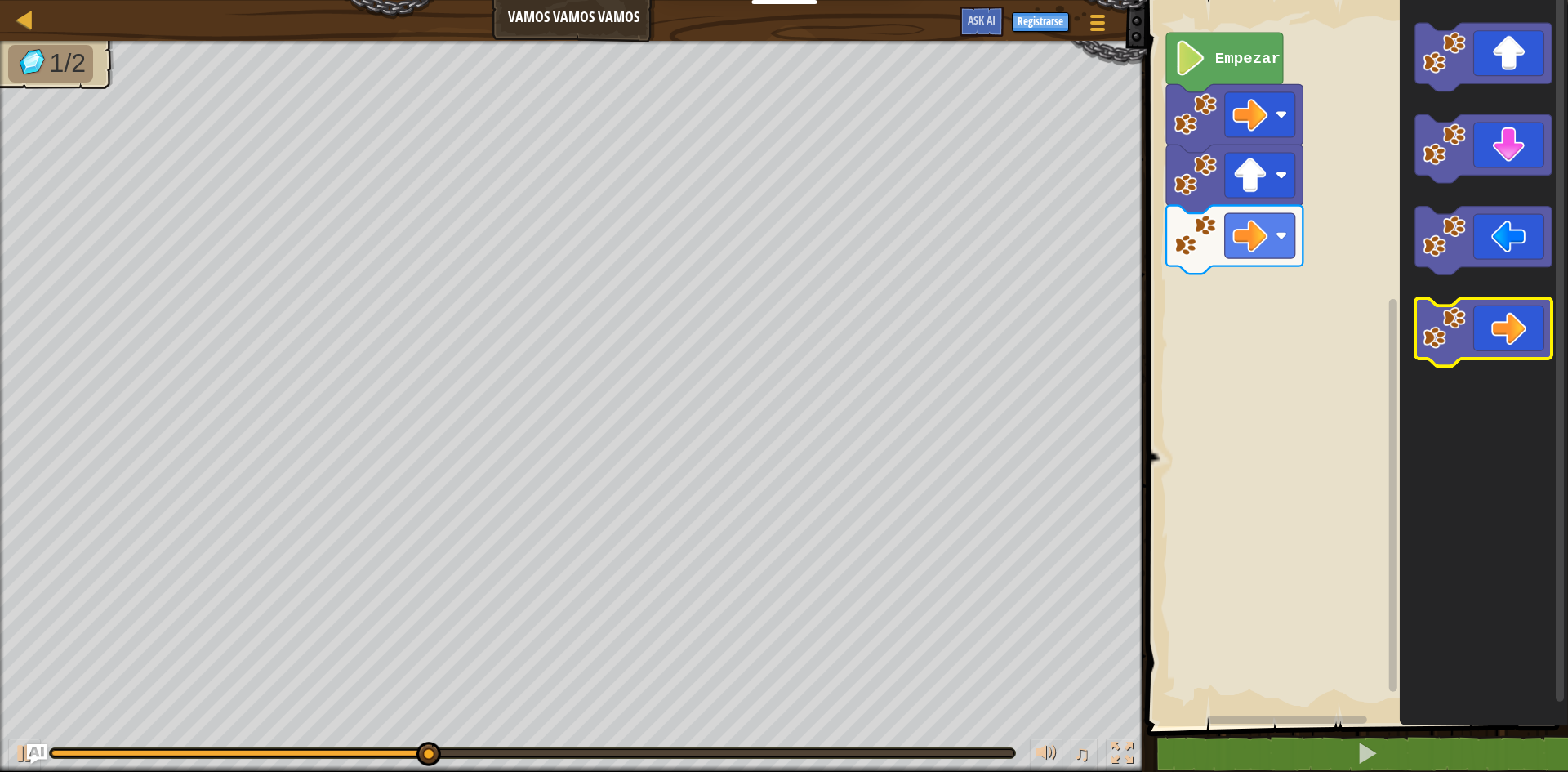
click at [1543, 327] on icon "Espacio de trabajo de Blockly" at bounding box center [1483, 332] width 136 height 69
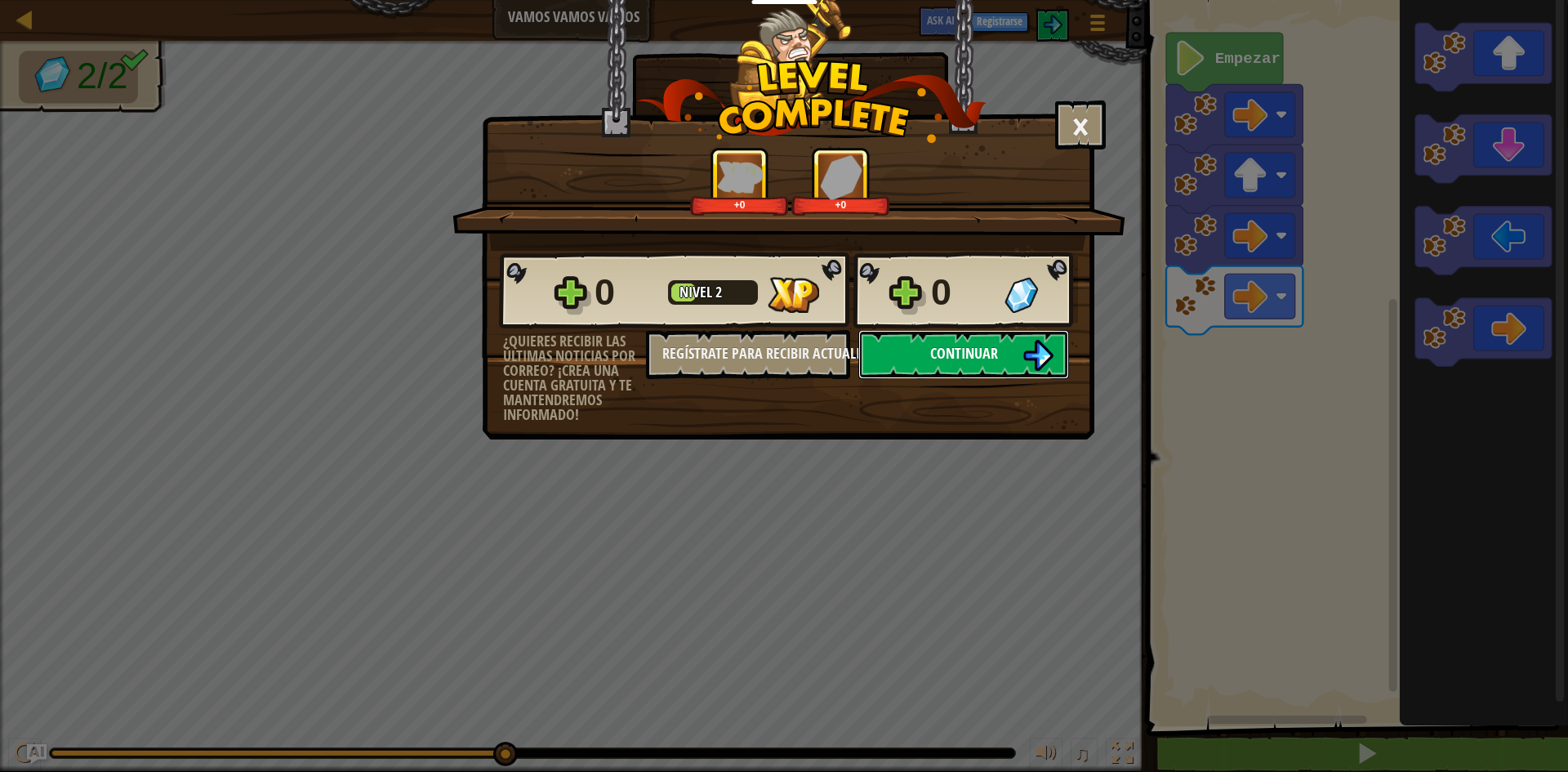
click at [942, 355] on span "Continuar" at bounding box center [964, 353] width 68 height 20
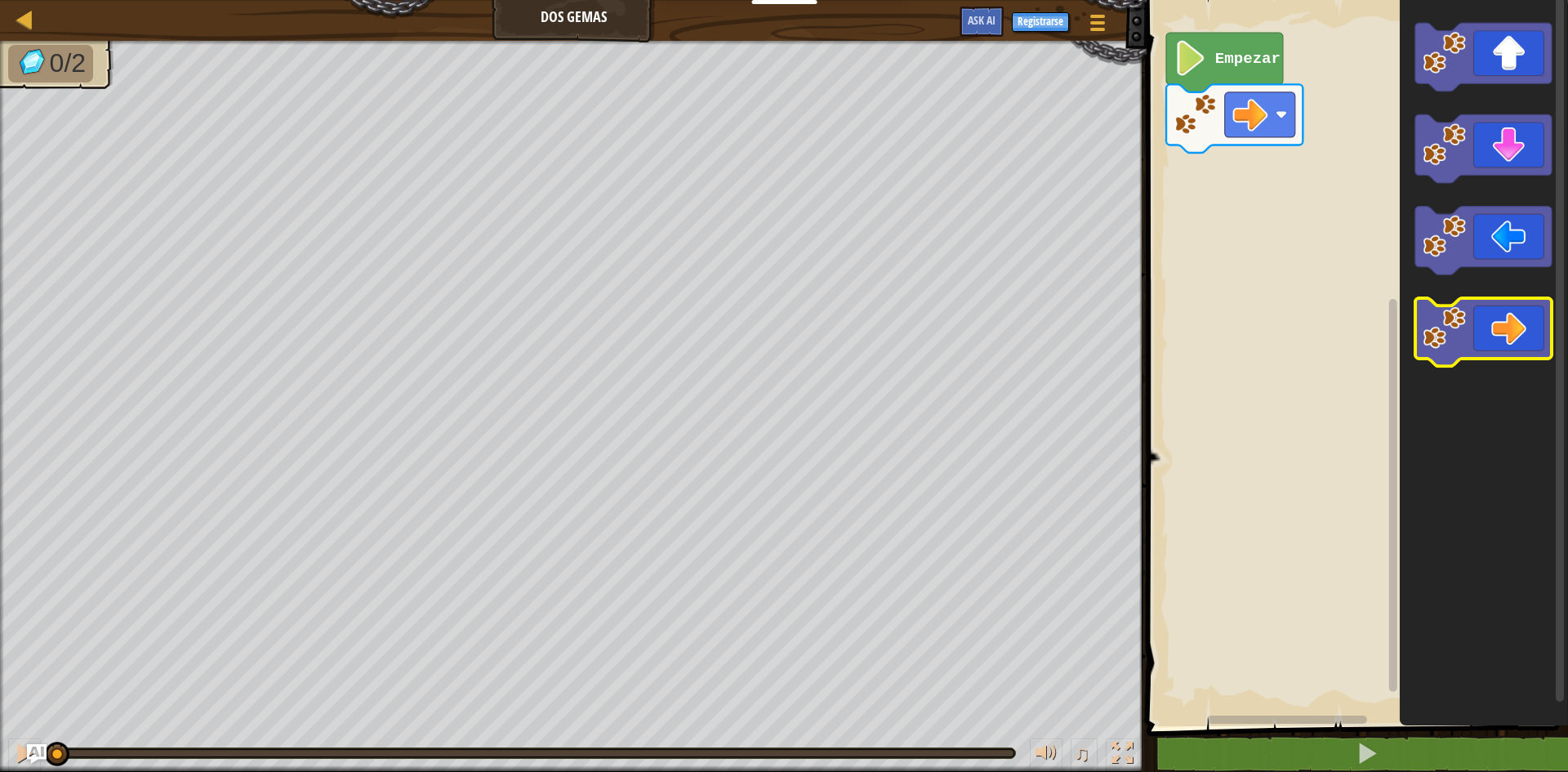
click at [1526, 342] on icon "Espacio de trabajo de Blockly" at bounding box center [1483, 332] width 136 height 69
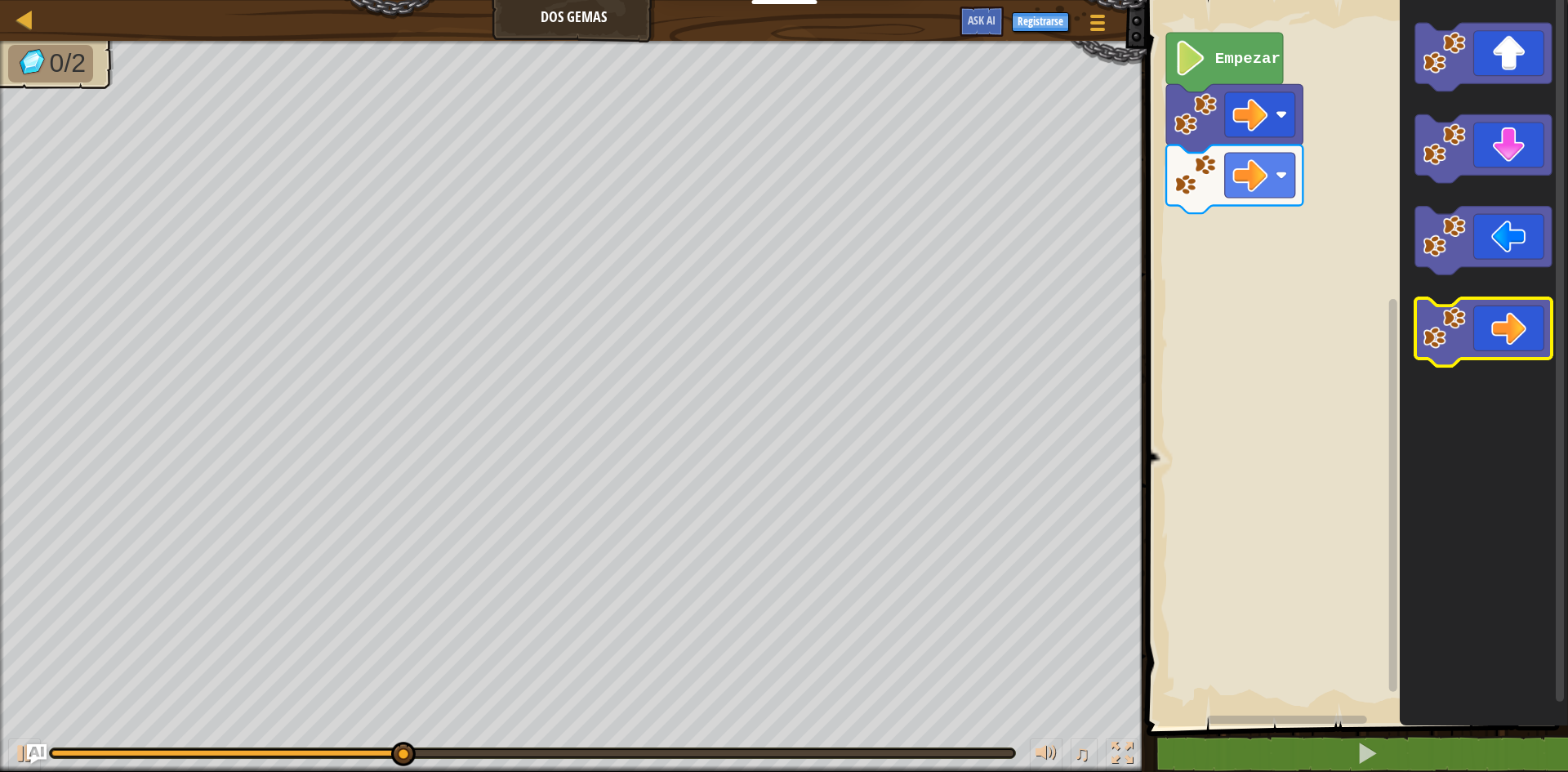
click at [1526, 342] on icon "Espacio de trabajo de Blockly" at bounding box center [1483, 332] width 136 height 69
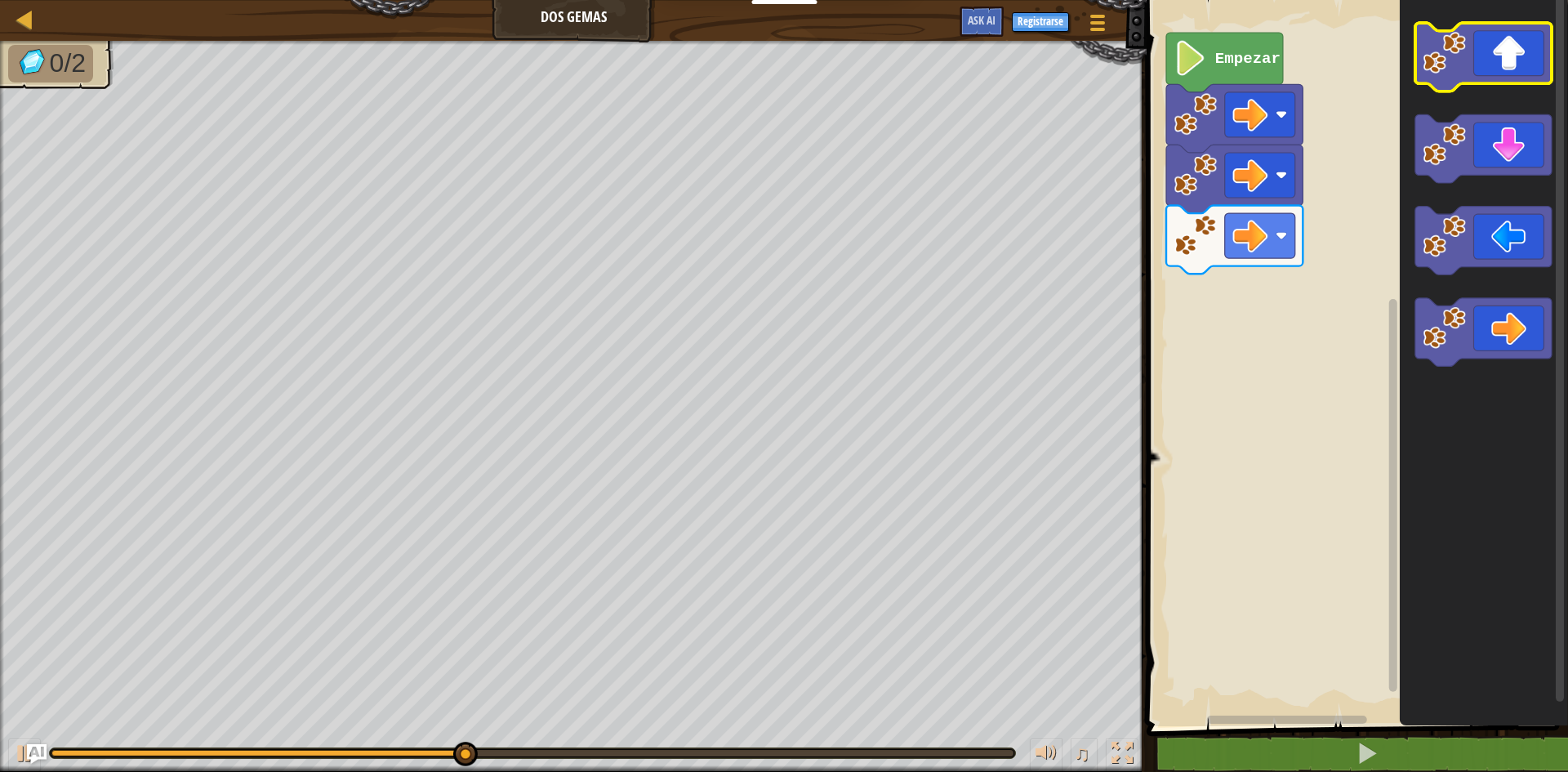
click at [1494, 61] on icon "Espacio de trabajo de Blockly" at bounding box center [1483, 57] width 136 height 69
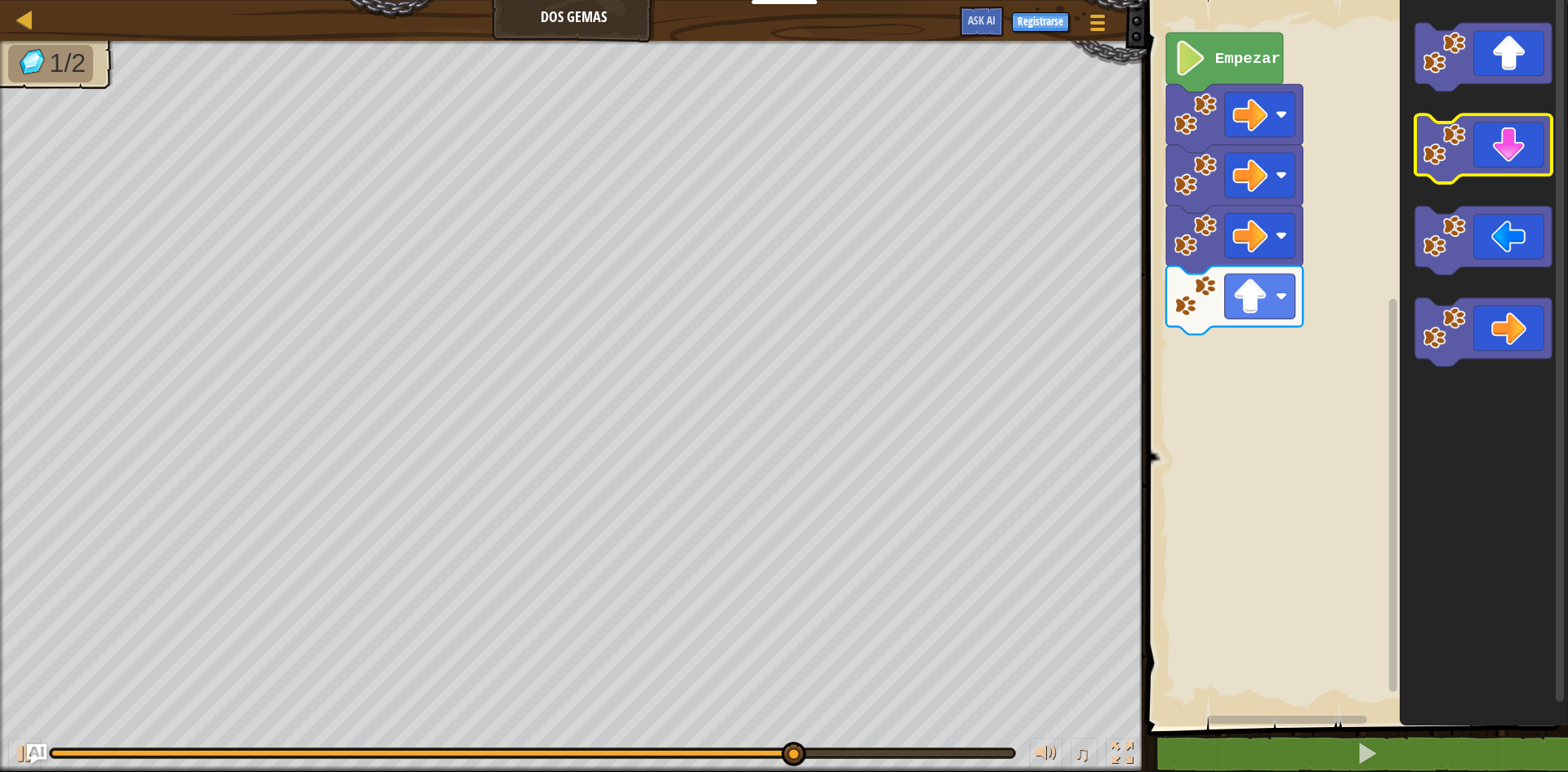
click at [1535, 150] on icon "Espacio de trabajo de Blockly" at bounding box center [1483, 149] width 136 height 69
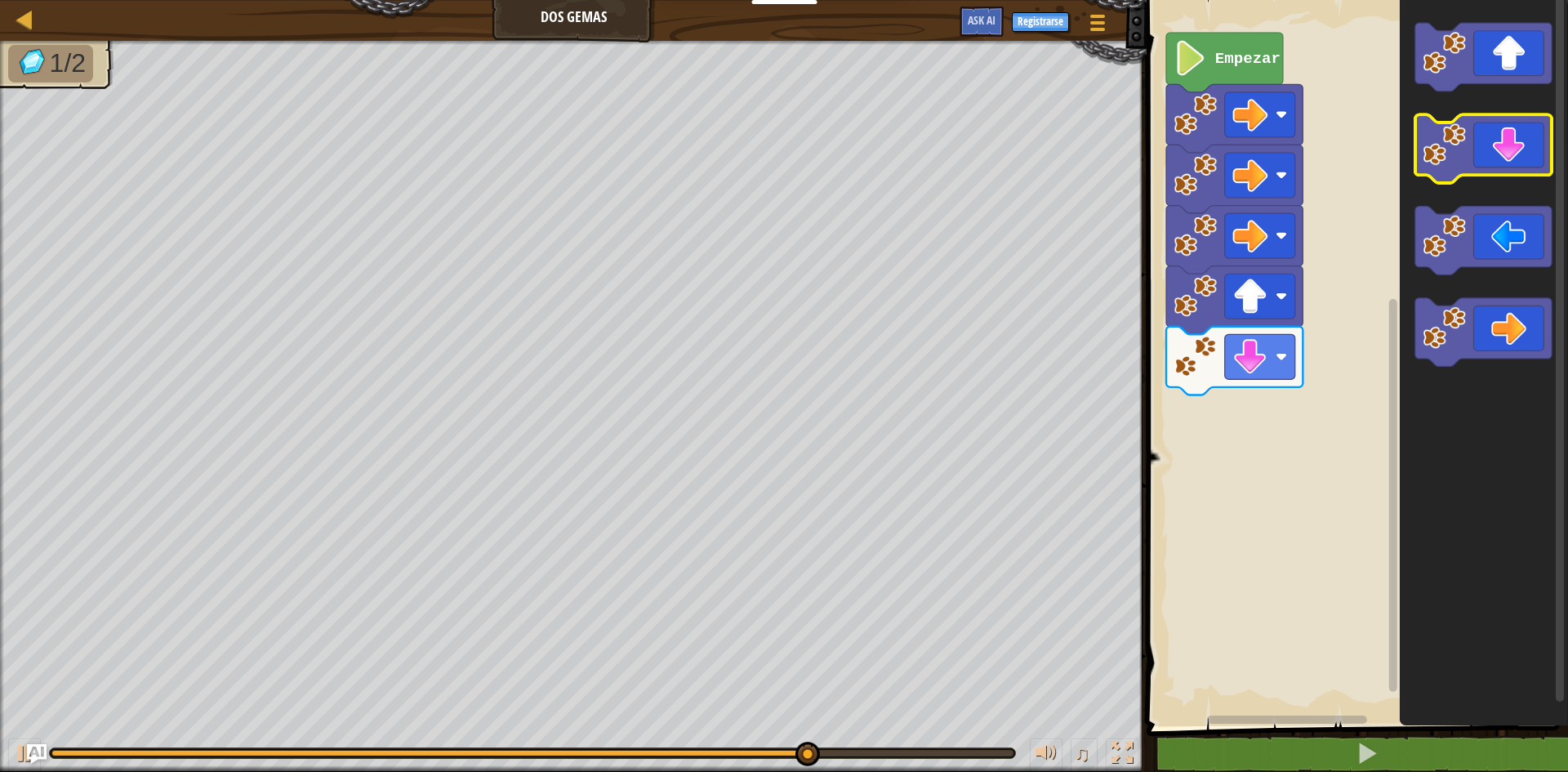
click at [1532, 161] on icon "Espacio de trabajo de Blockly" at bounding box center [1483, 149] width 136 height 69
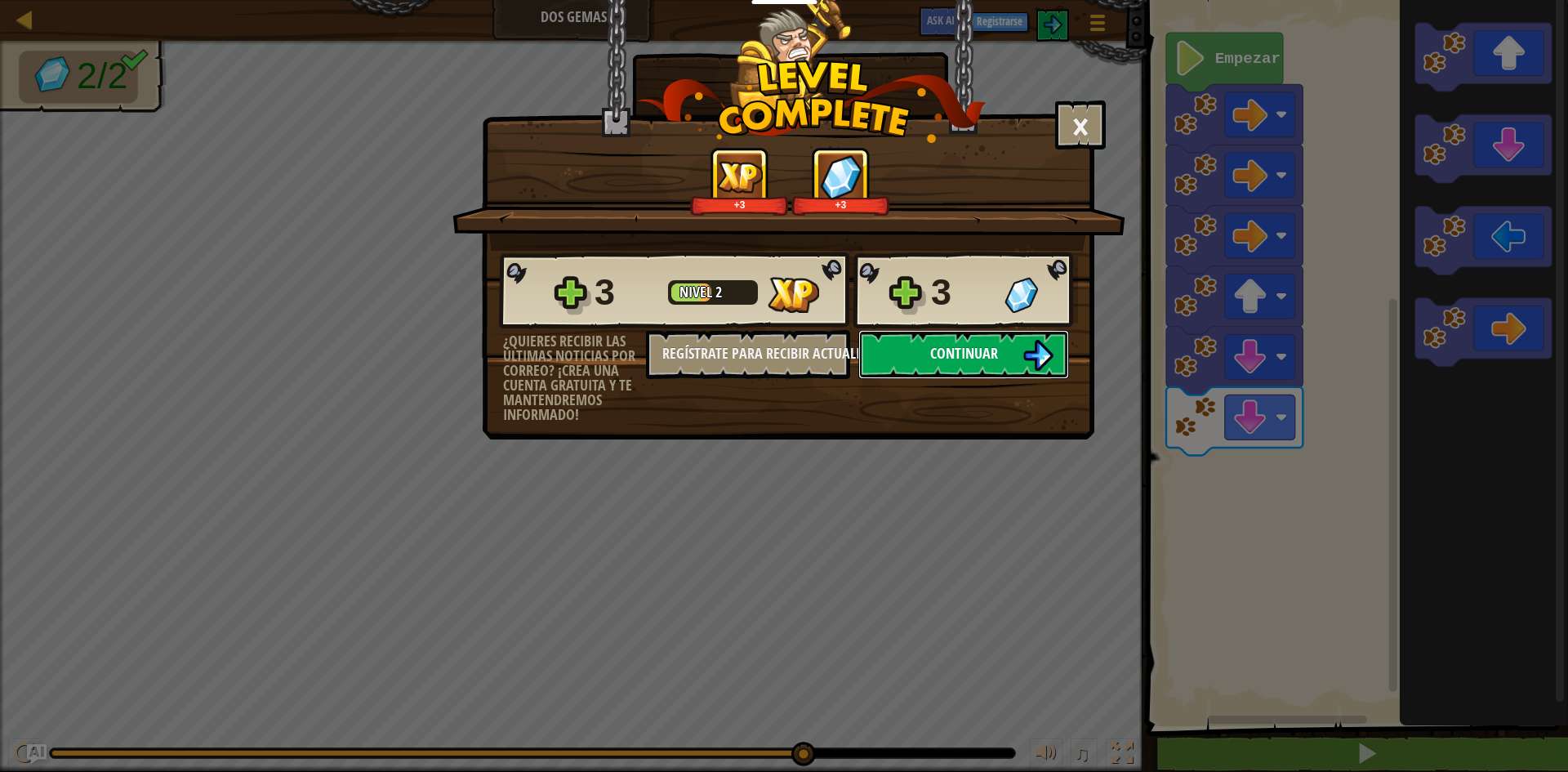
click at [983, 348] on span "Continuar" at bounding box center [964, 353] width 68 height 20
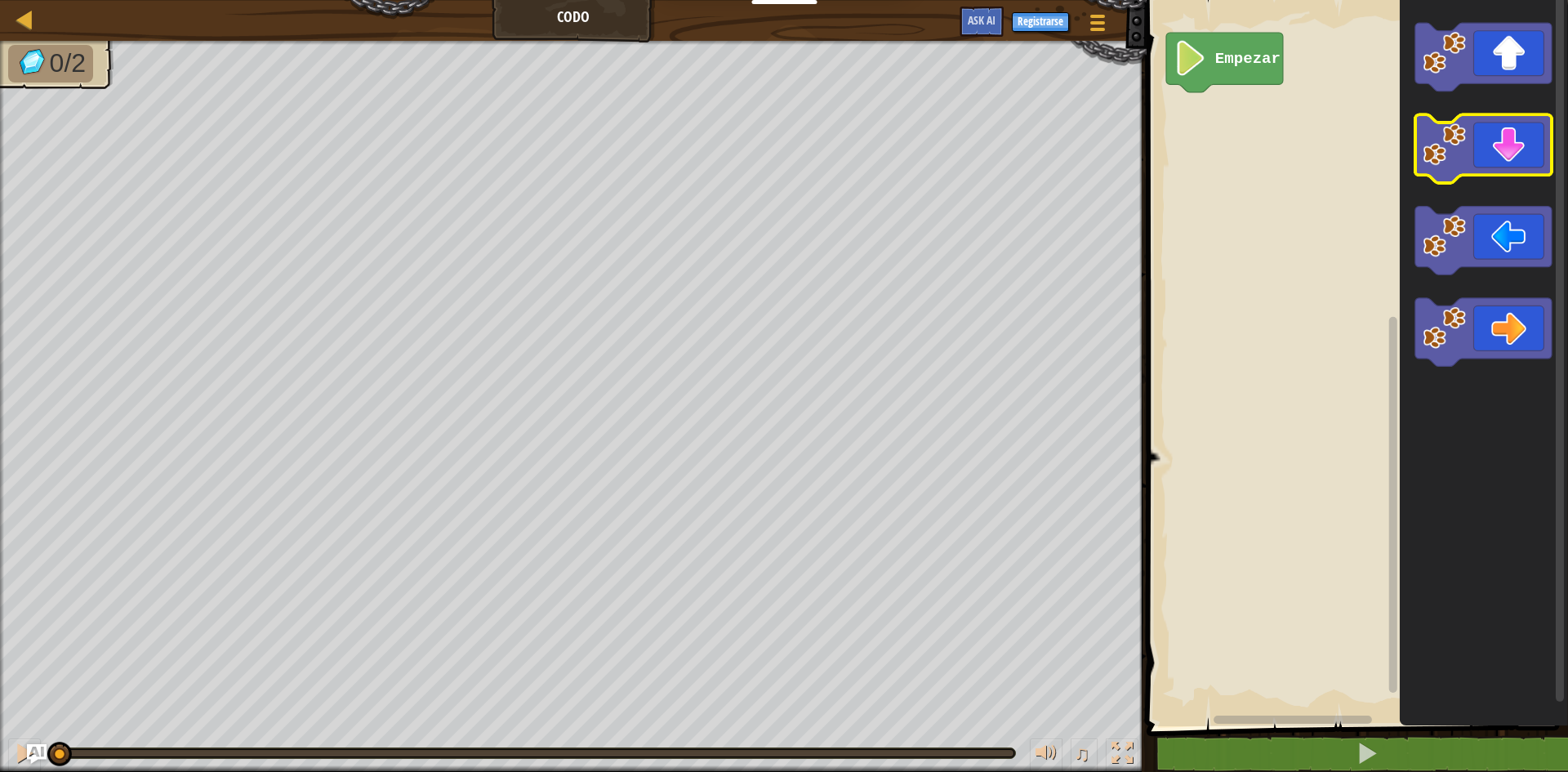
click at [1494, 151] on icon "Espacio de trabajo de Blockly" at bounding box center [1483, 149] width 136 height 69
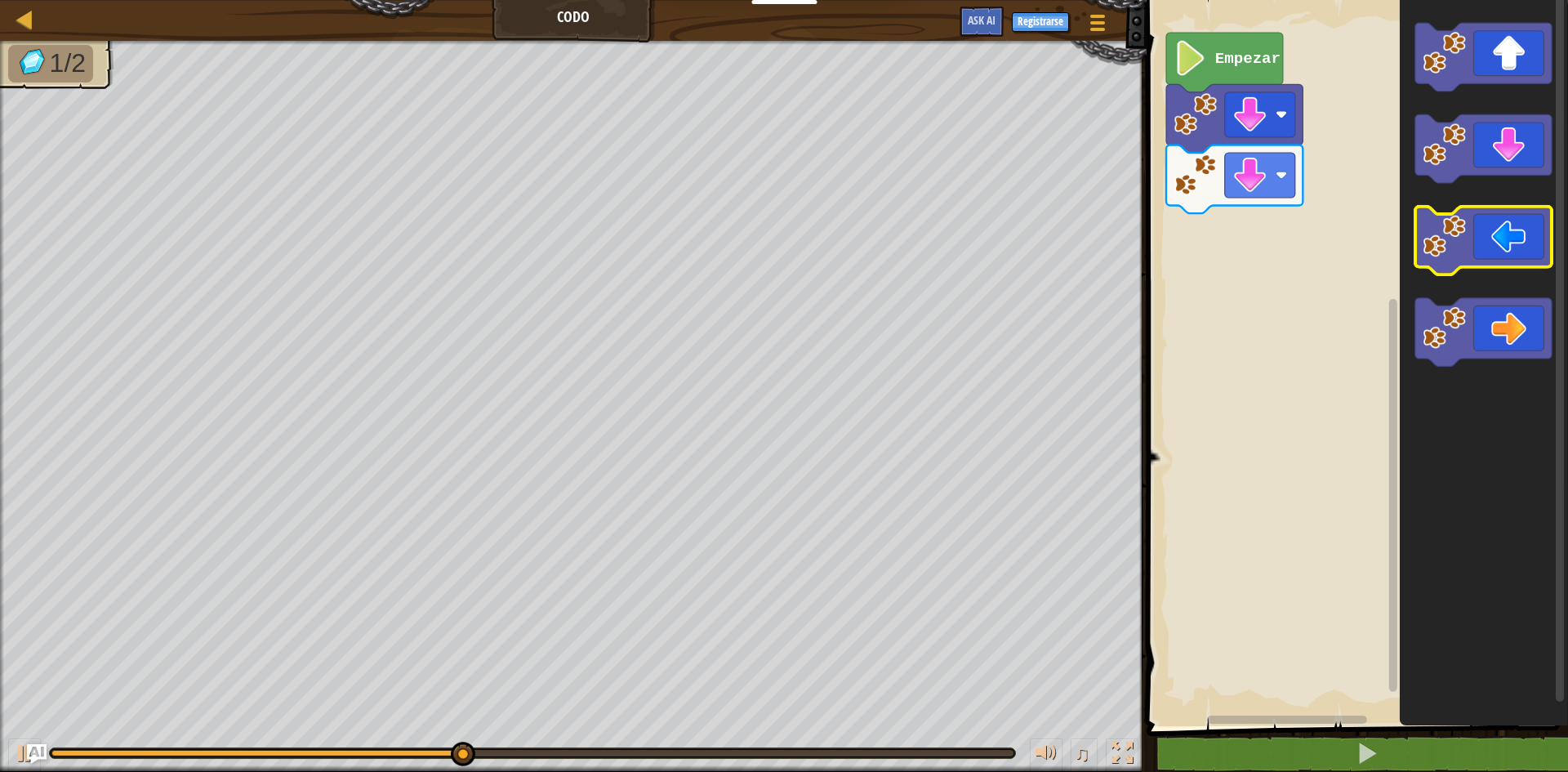
click at [1487, 239] on icon "Espacio de trabajo de Blockly" at bounding box center [1483, 241] width 136 height 69
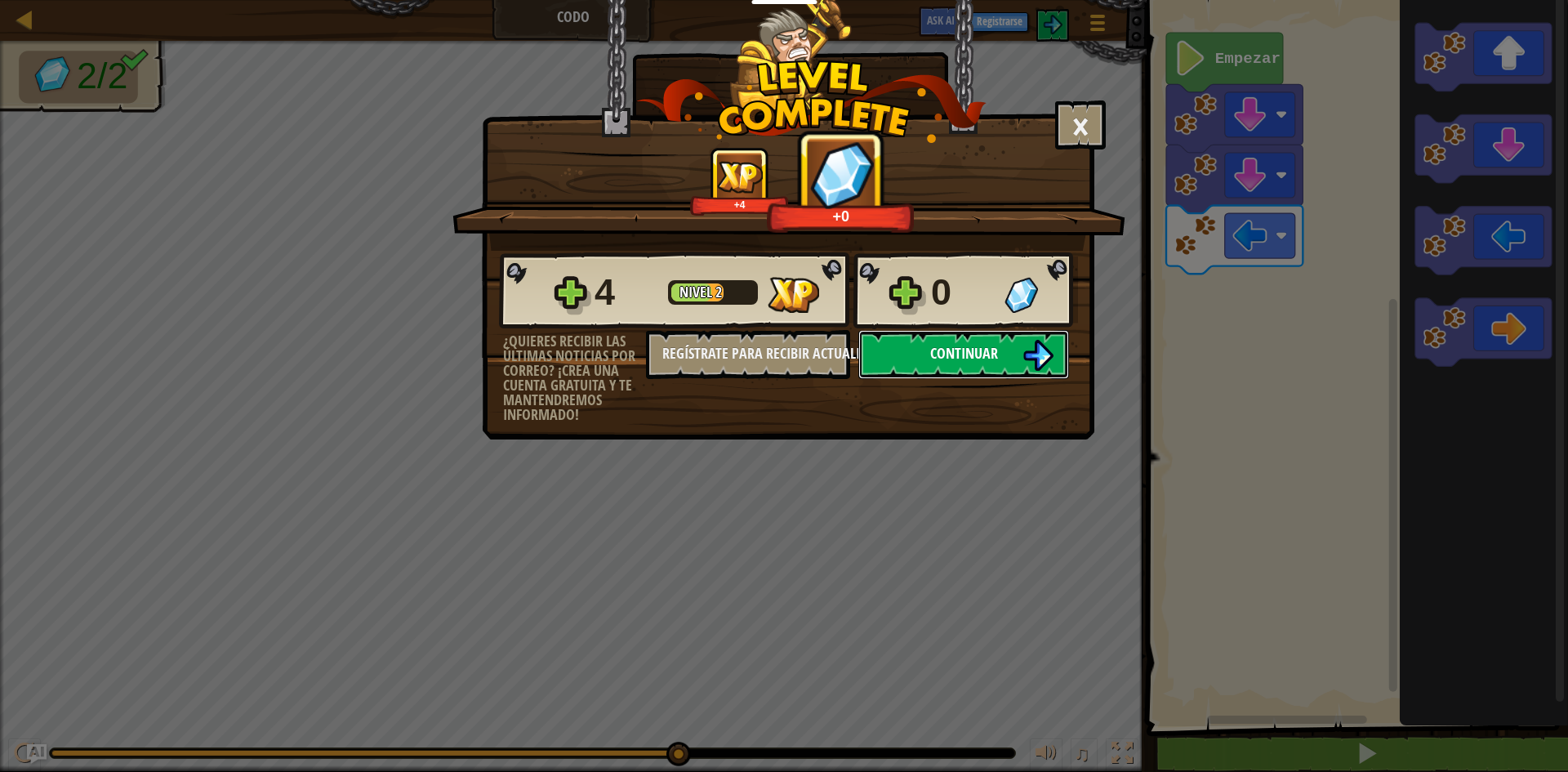
click at [970, 346] on span "Continuar" at bounding box center [964, 353] width 68 height 20
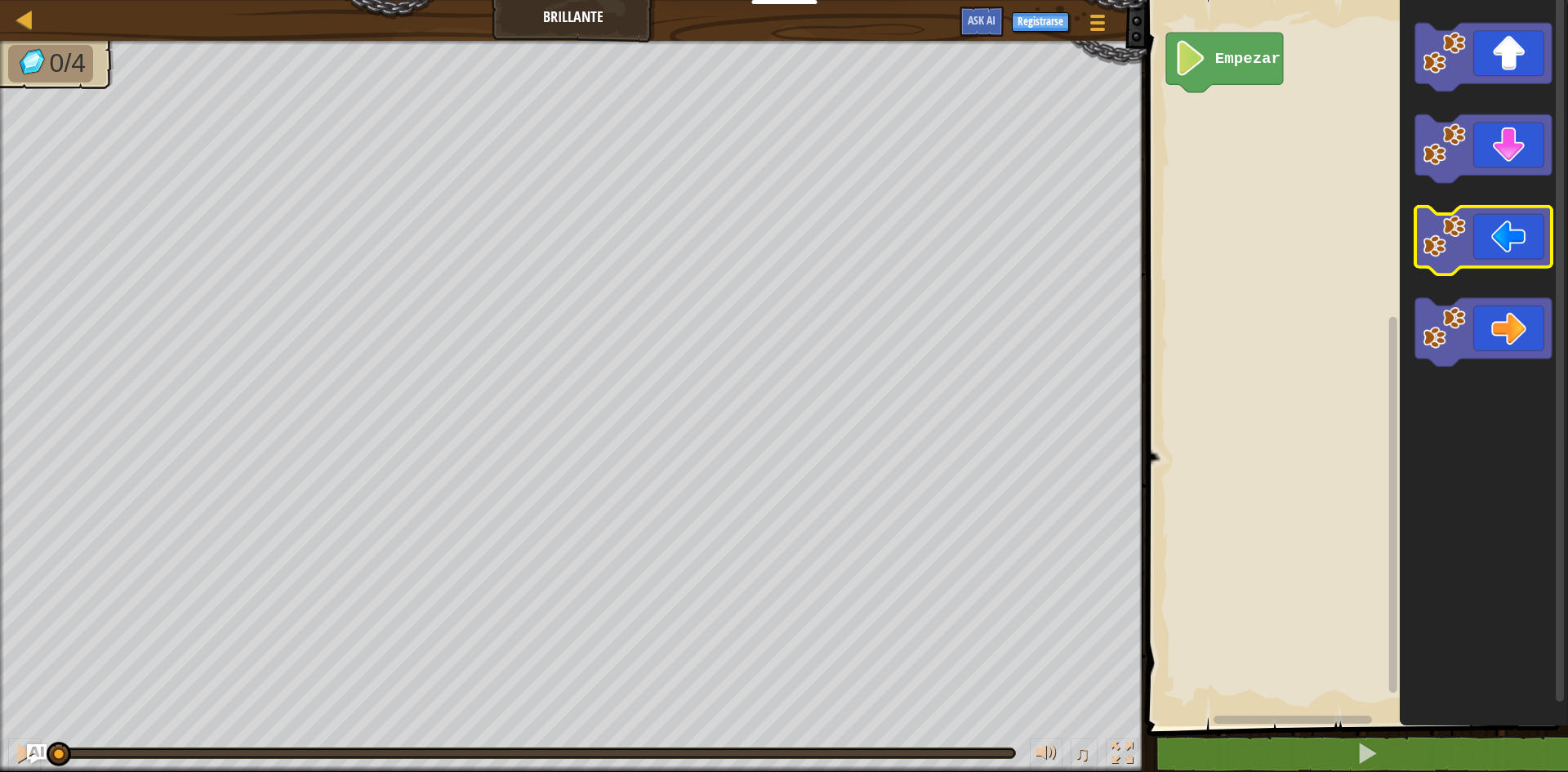
click at [1518, 230] on icon "Espacio de trabajo de Blockly" at bounding box center [1483, 241] width 136 height 69
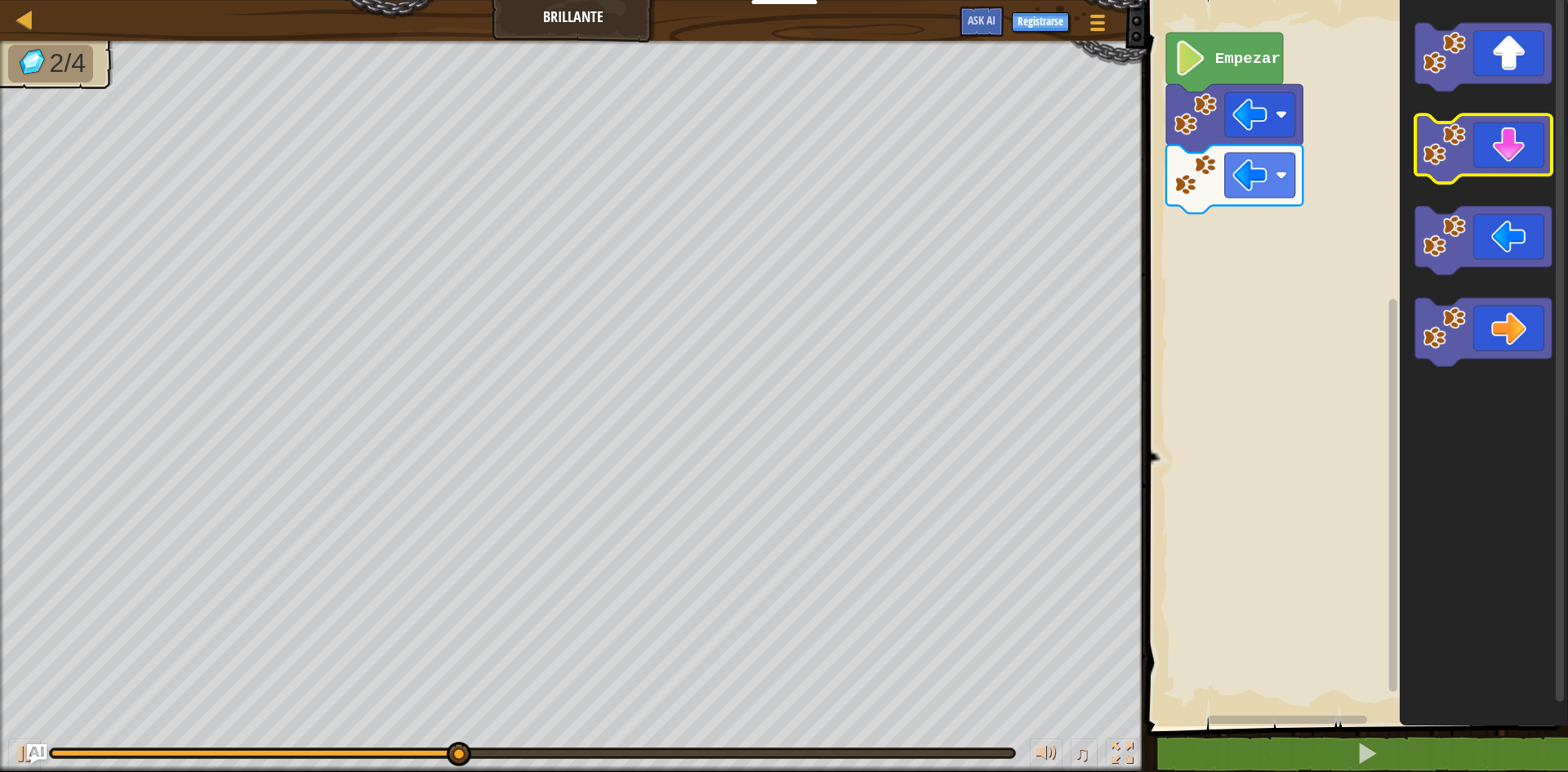
click at [1505, 153] on icon "Espacio de trabajo de Blockly" at bounding box center [1483, 149] width 136 height 69
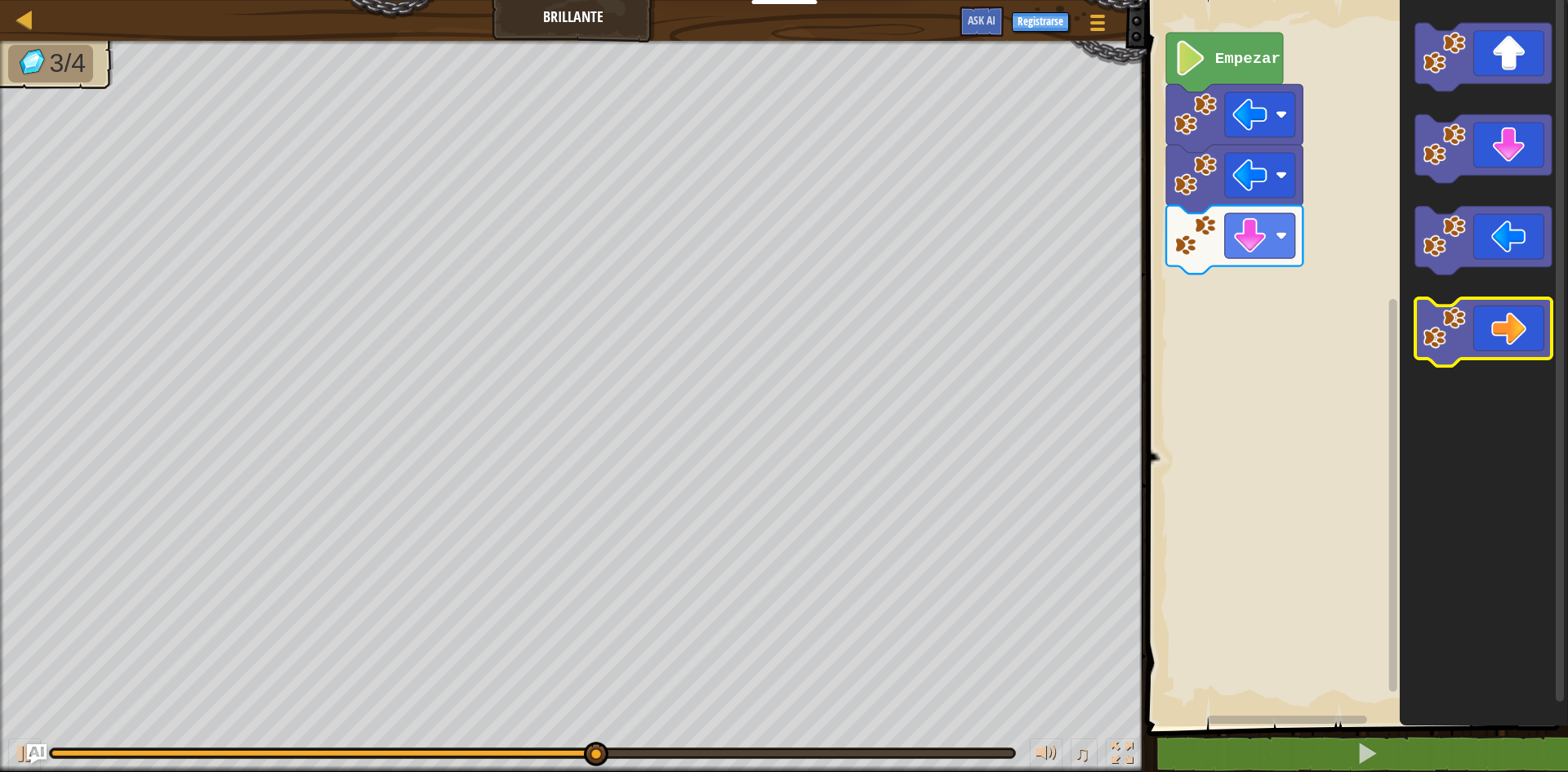
click at [1540, 344] on icon "Espacio de trabajo de Blockly" at bounding box center [1483, 332] width 136 height 69
